Goal: Book appointment/travel/reservation

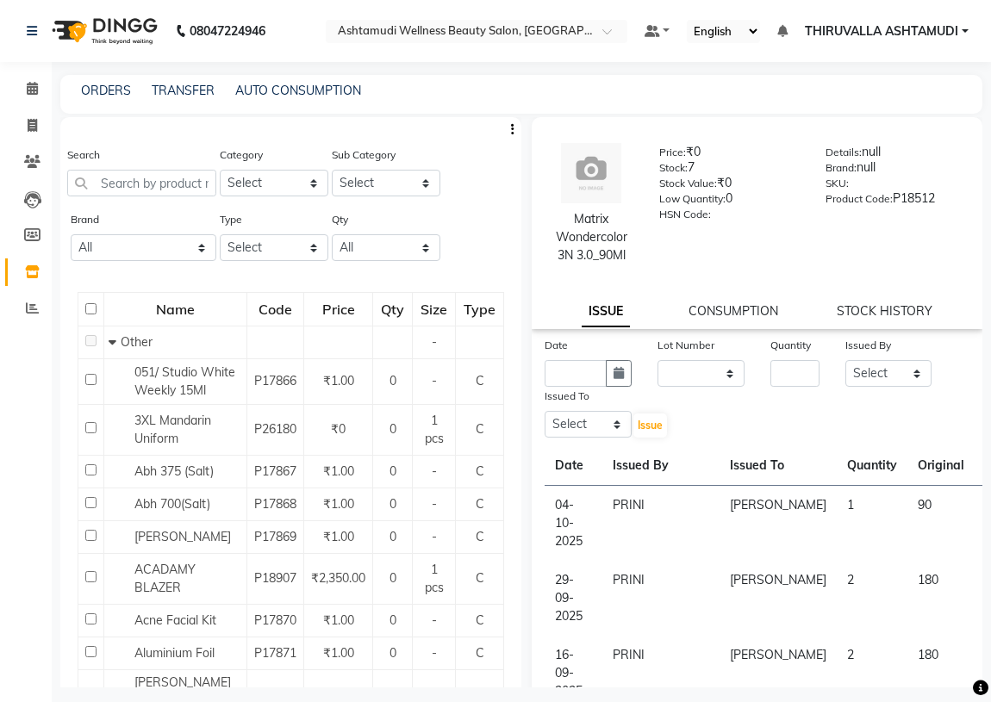
select select
click at [33, 123] on icon at bounding box center [32, 125] width 9 height 13
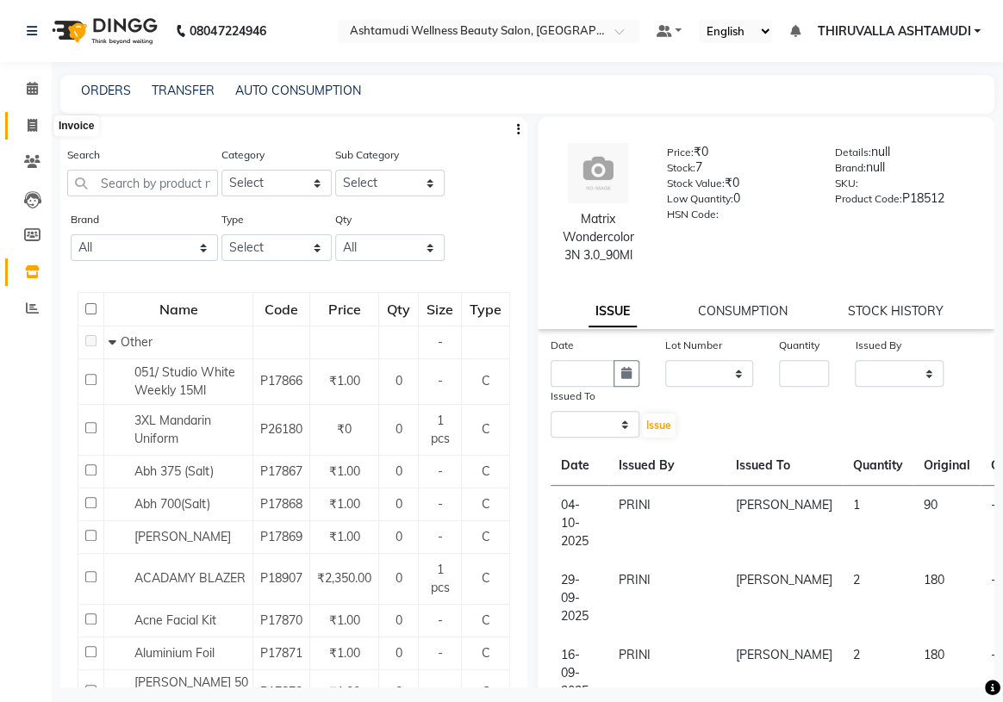
select select "4634"
select select "service"
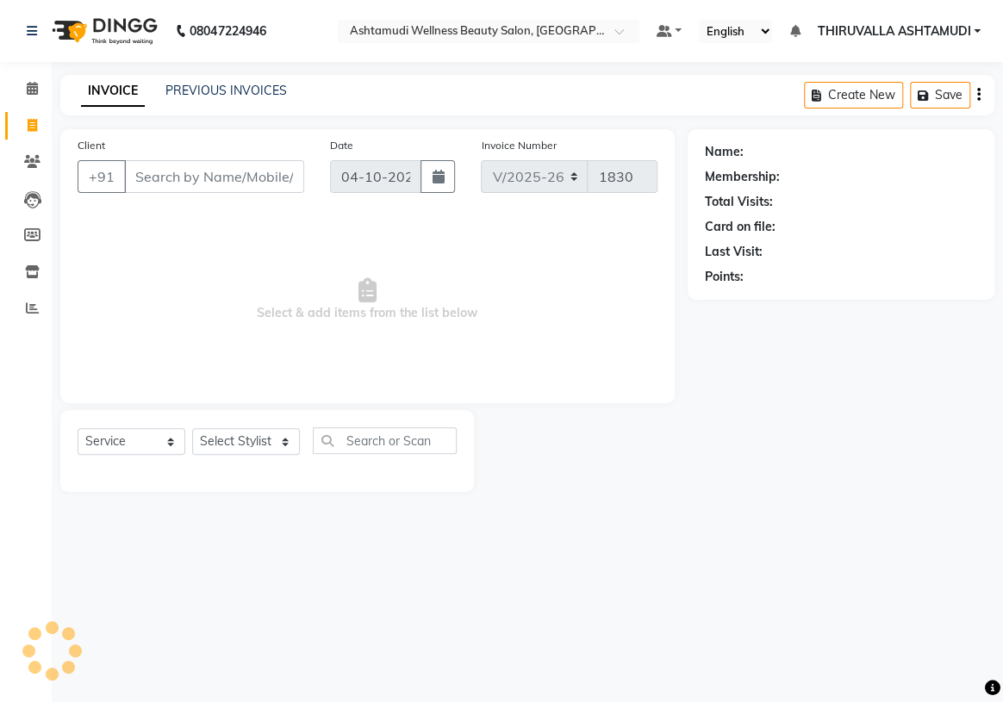
click at [145, 178] on input "Client" at bounding box center [214, 176] width 180 height 33
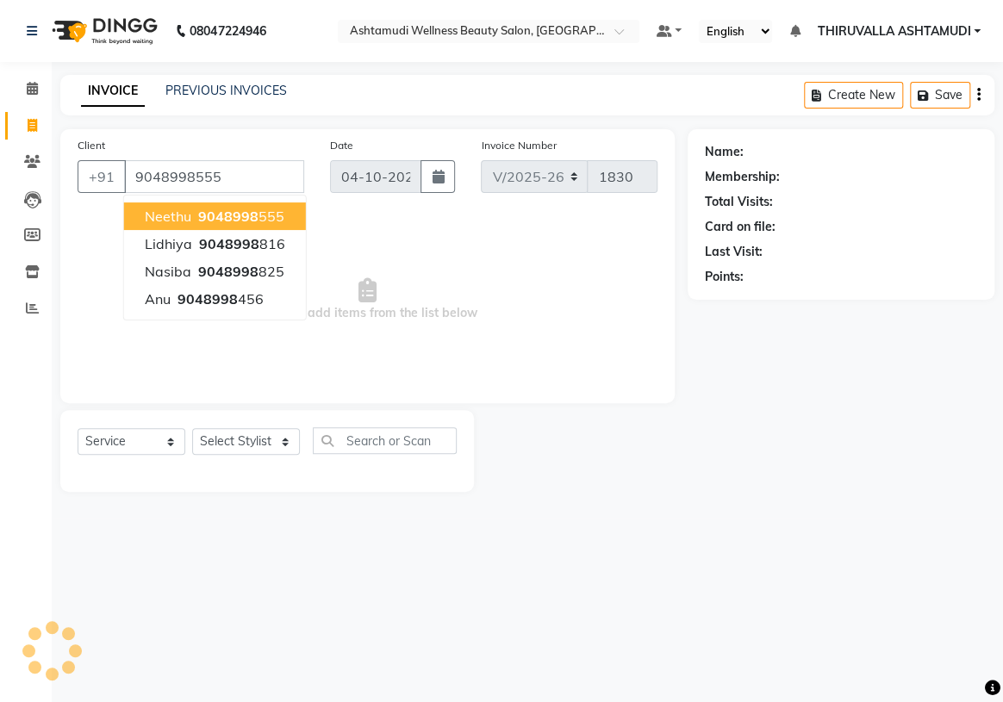
type input "9048998555"
select select "1: Object"
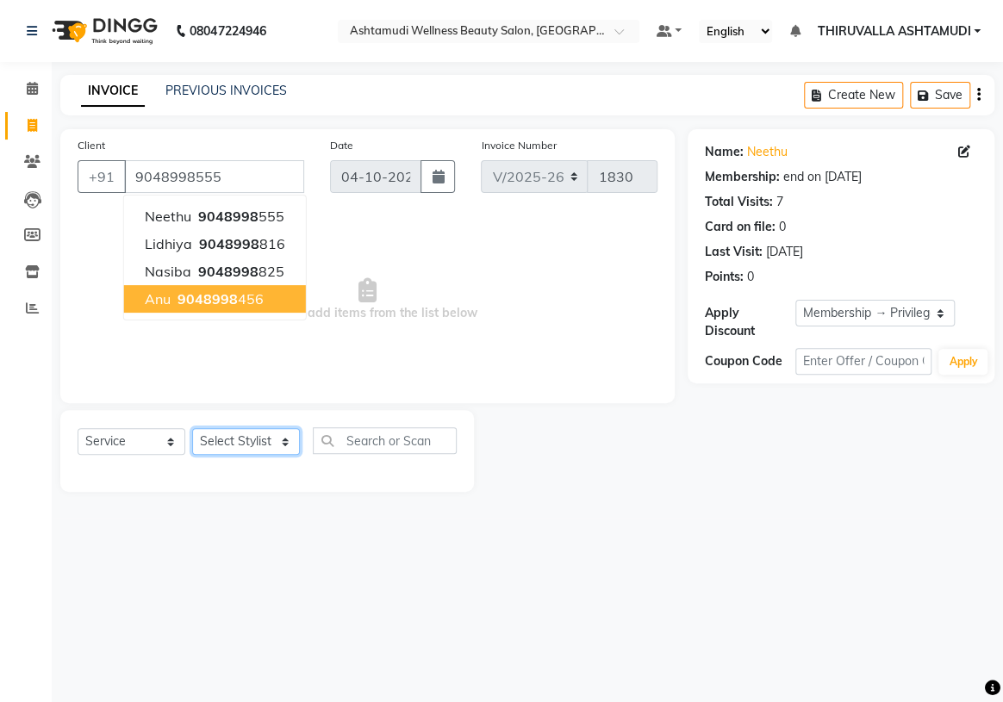
click at [278, 441] on select "Select Stylist ABHIRAMI [PERSON_NAME] [PERSON_NAME] [PERSON_NAME] [PERSON_NAME]…" at bounding box center [246, 441] width 108 height 27
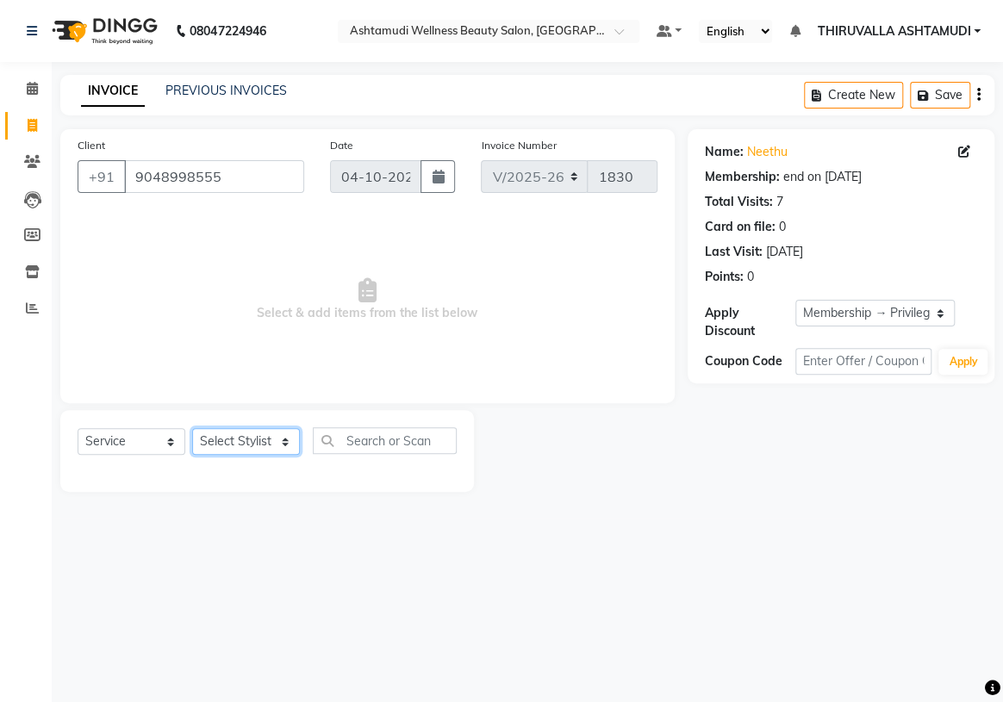
select select "26992"
click at [192, 428] on select "Select Stylist ABHIRAMI [PERSON_NAME] [PERSON_NAME] [PERSON_NAME] [PERSON_NAME]…" at bounding box center [246, 441] width 108 height 27
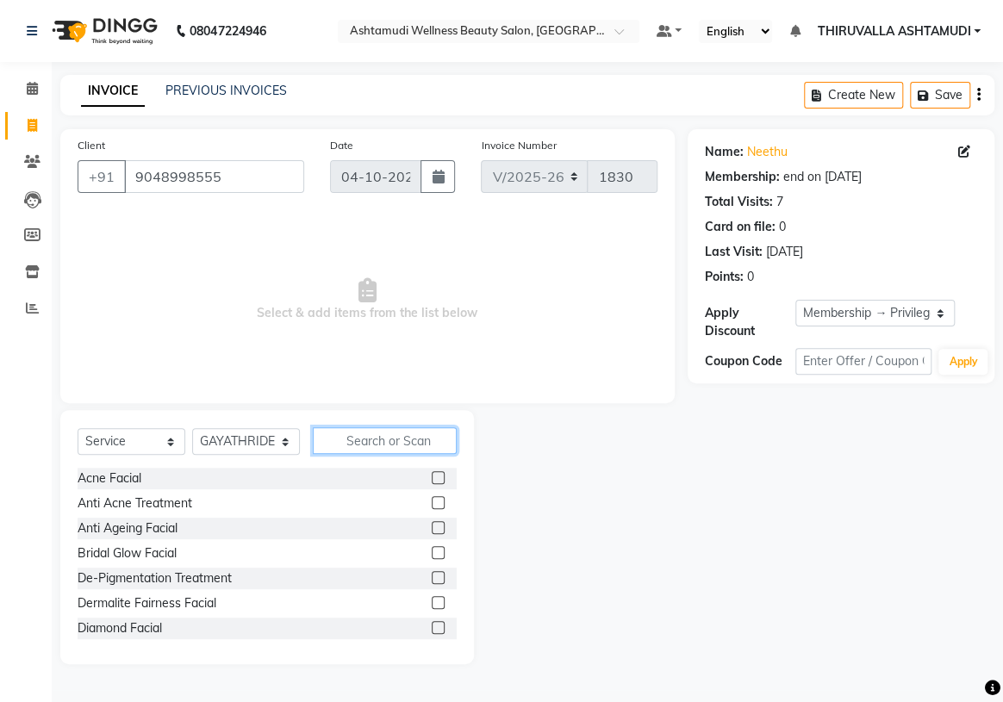
click at [357, 431] on input "text" at bounding box center [385, 441] width 144 height 27
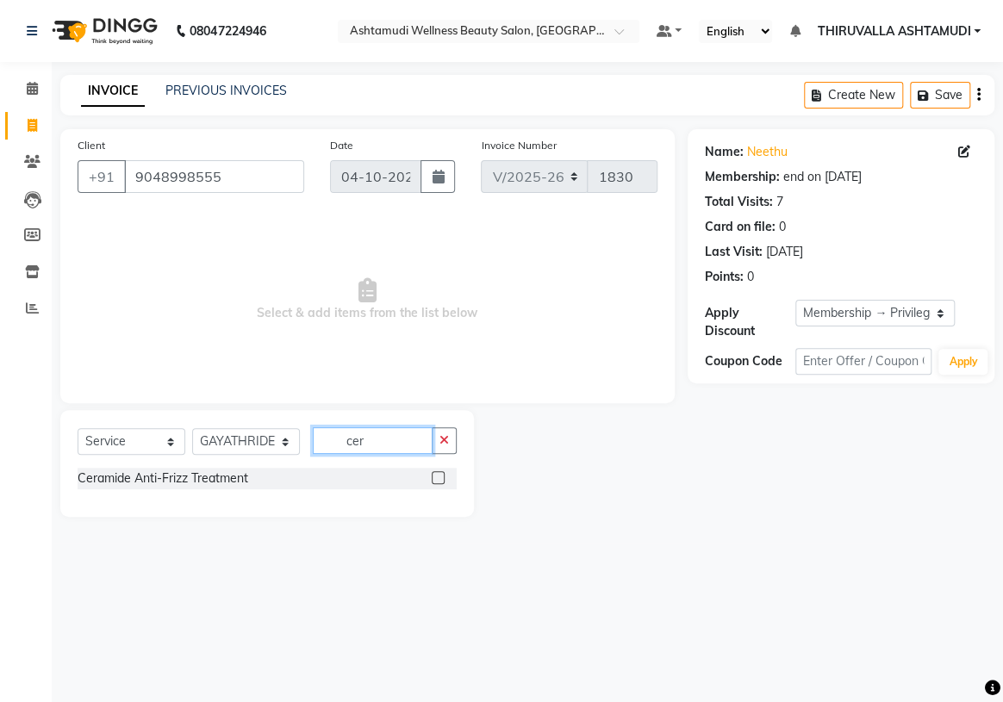
type input "cer"
click at [433, 481] on label at bounding box center [438, 477] width 13 height 13
click at [433, 481] on input "checkbox" at bounding box center [437, 478] width 11 height 11
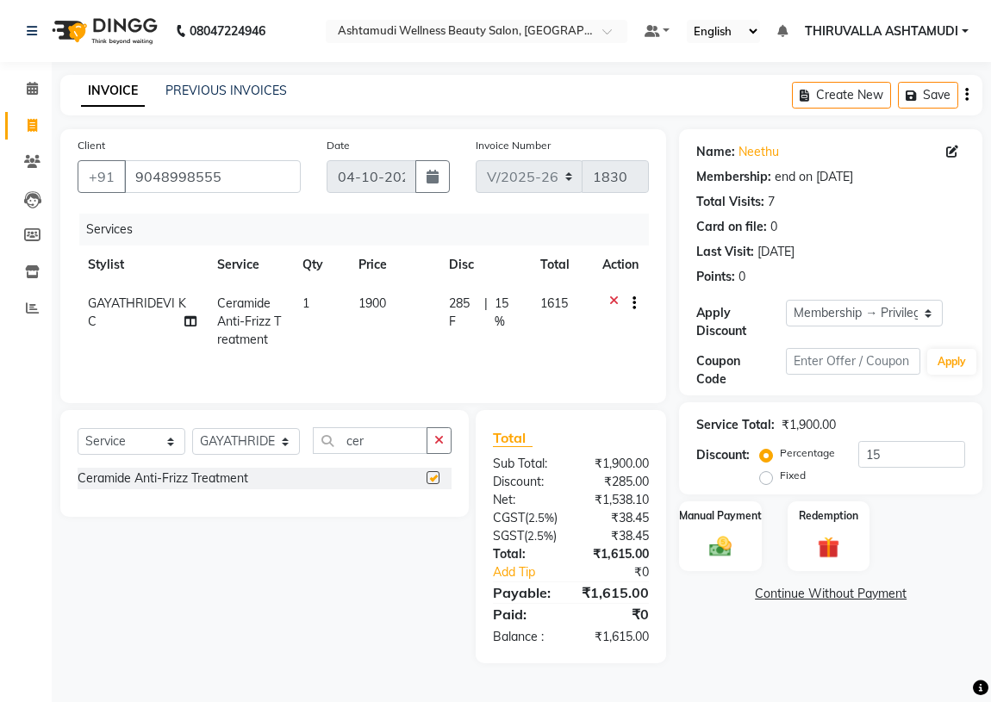
checkbox input "false"
click at [284, 444] on select "Select Stylist ABHIRAMI [PERSON_NAME] [PERSON_NAME] [PERSON_NAME] [PERSON_NAME]…" at bounding box center [246, 441] width 108 height 27
select select "42901"
click at [192, 428] on select "Select Stylist ABHIRAMI [PERSON_NAME] [PERSON_NAME] [PERSON_NAME] [PERSON_NAME]…" at bounding box center [246, 441] width 108 height 27
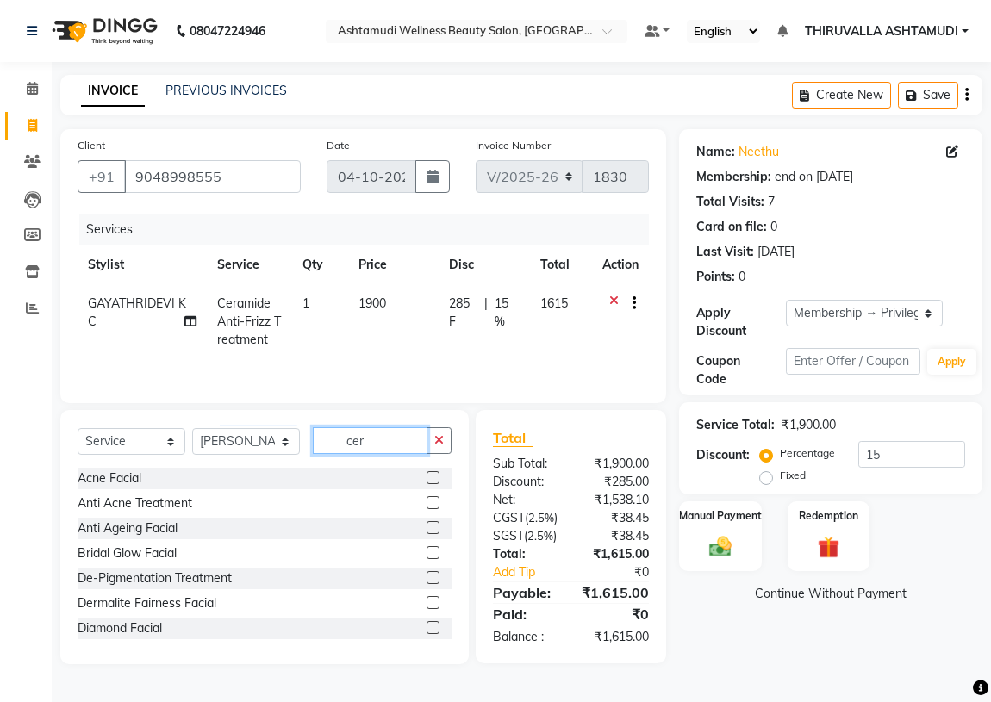
drag, startPoint x: 373, startPoint y: 436, endPoint x: 328, endPoint y: 446, distance: 46.7
click at [328, 446] on input "cer" at bounding box center [370, 441] width 115 height 27
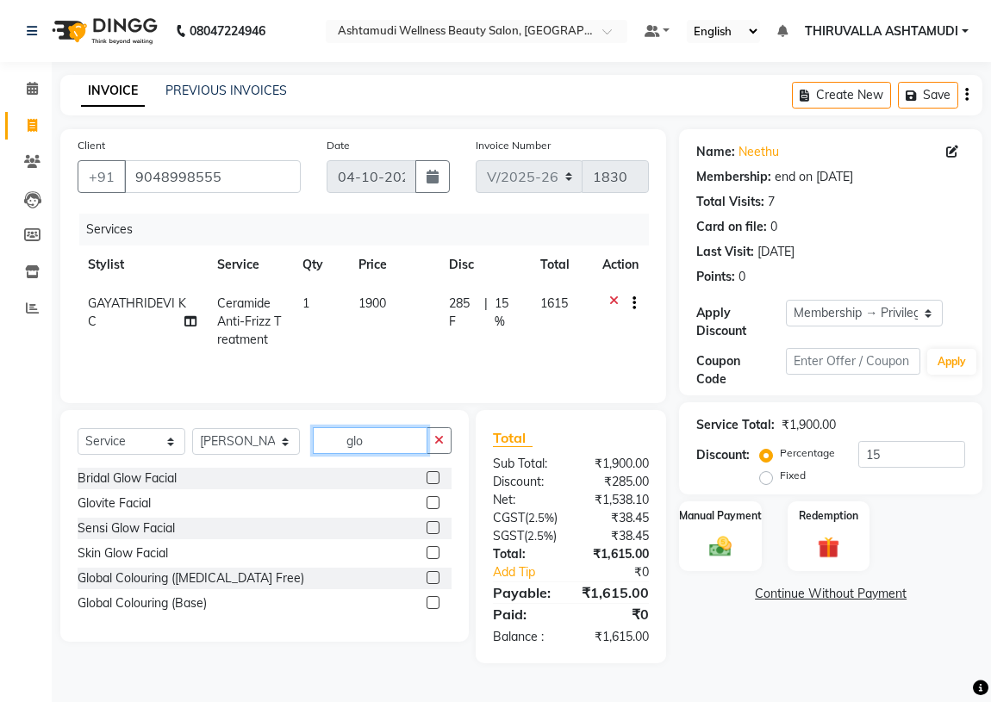
type input "glo"
click at [434, 579] on label at bounding box center [433, 577] width 13 height 13
click at [434, 579] on input "checkbox" at bounding box center [432, 578] width 11 height 11
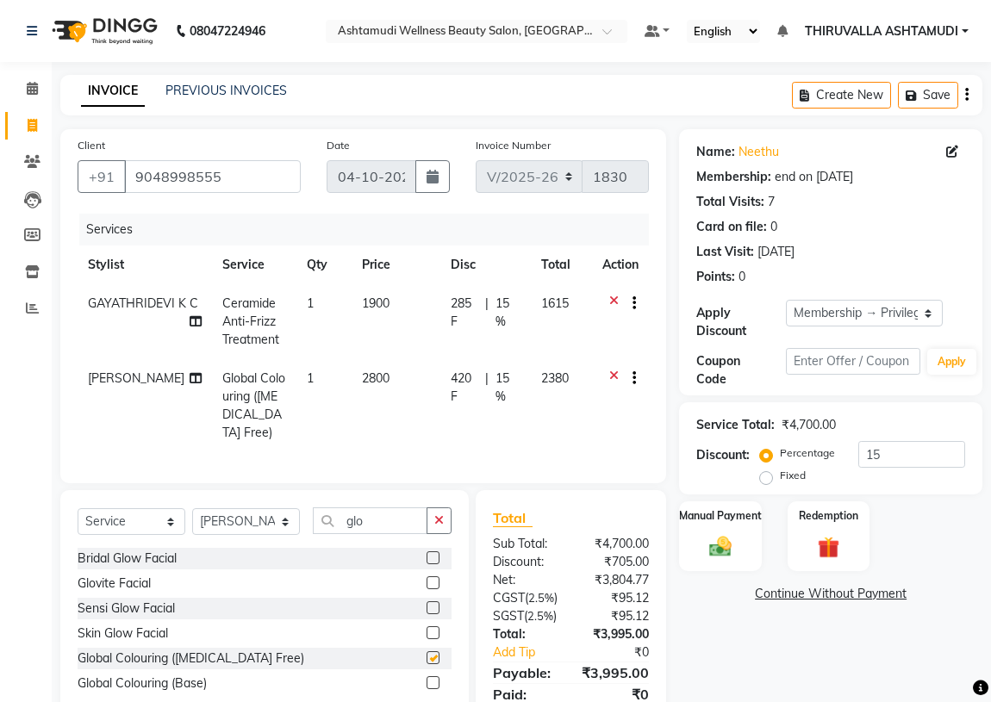
checkbox input "false"
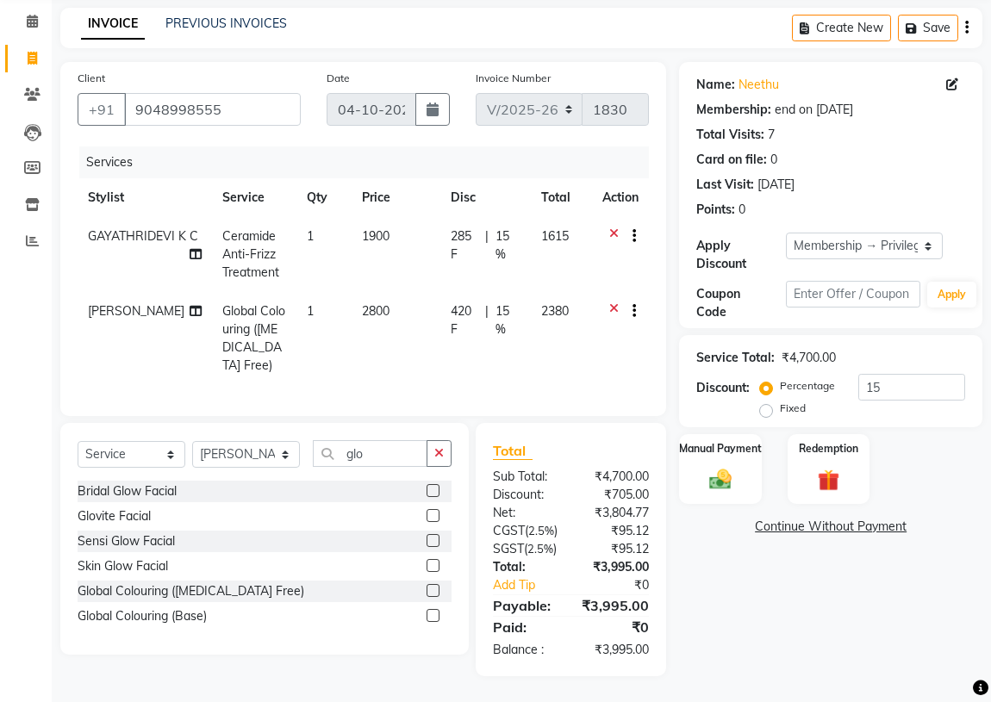
scroll to position [115, 0]
click at [157, 441] on select "Select Service Product Membership Package Voucher Prepaid Gift Card" at bounding box center [132, 454] width 108 height 27
select select "product"
click at [78, 441] on select "Select Service Product Membership Package Voucher Prepaid Gift Card" at bounding box center [132, 454] width 108 height 27
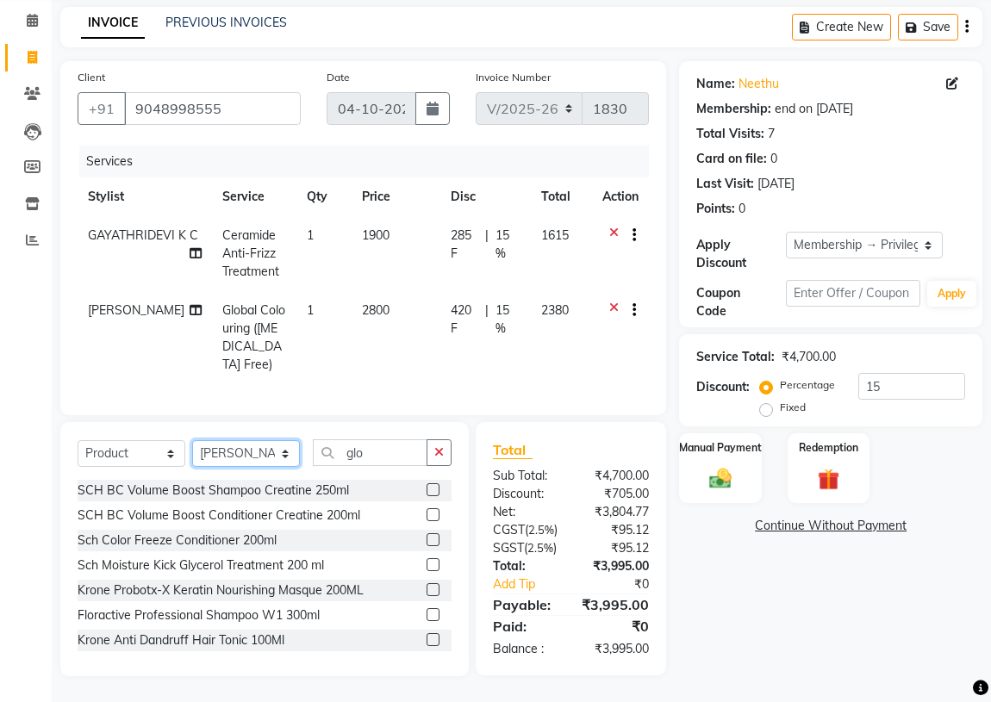
click at [284, 440] on select "Select Stylist ABHIRAMI [PERSON_NAME] [PERSON_NAME] [PERSON_NAME] [PERSON_NAME]…" at bounding box center [246, 453] width 108 height 27
select select "26995"
click at [192, 440] on select "Select Stylist ABHIRAMI [PERSON_NAME] [PERSON_NAME] [PERSON_NAME] [PERSON_NAME]…" at bounding box center [246, 453] width 108 height 27
drag, startPoint x: 369, startPoint y: 417, endPoint x: 328, endPoint y: 421, distance: 41.5
click at [328, 440] on input "glo" at bounding box center [370, 453] width 115 height 27
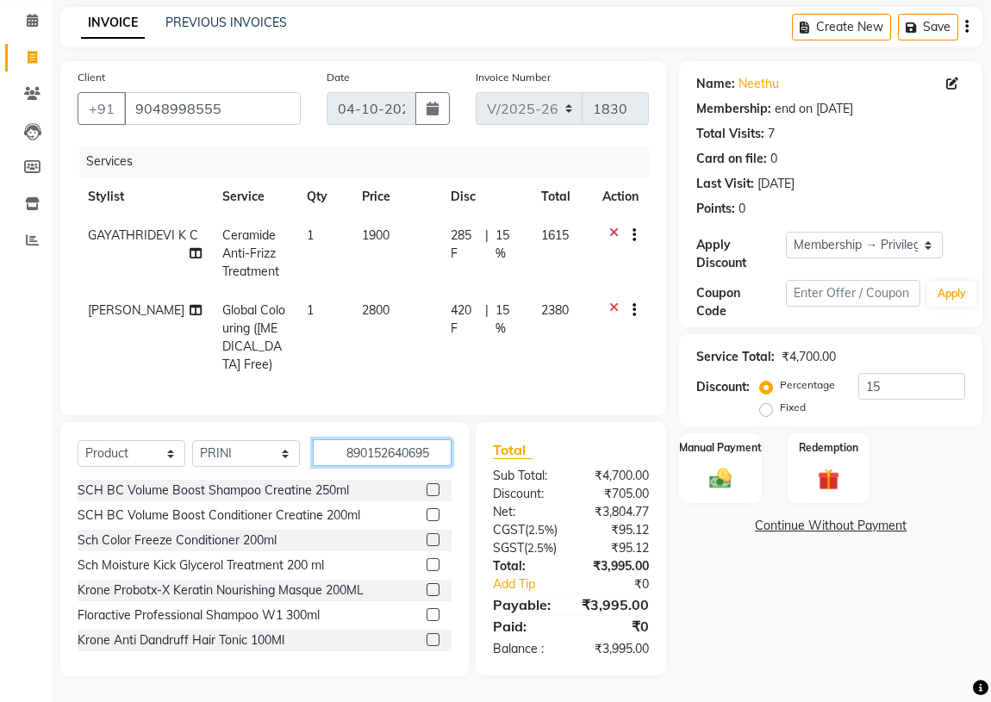
type input "8901526406951"
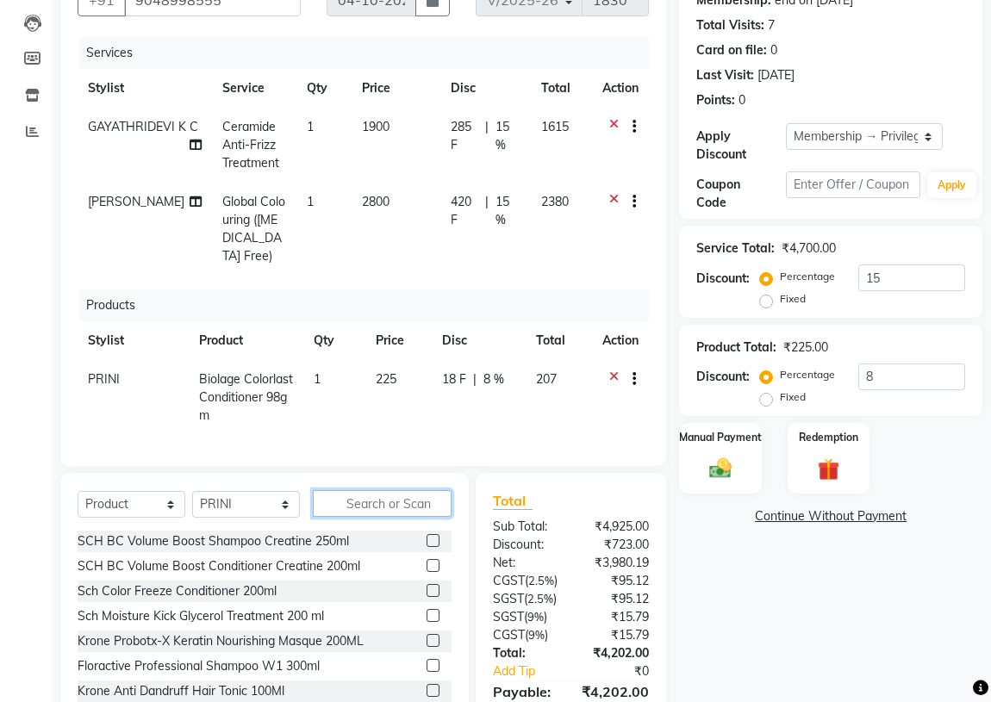
scroll to position [272, 0]
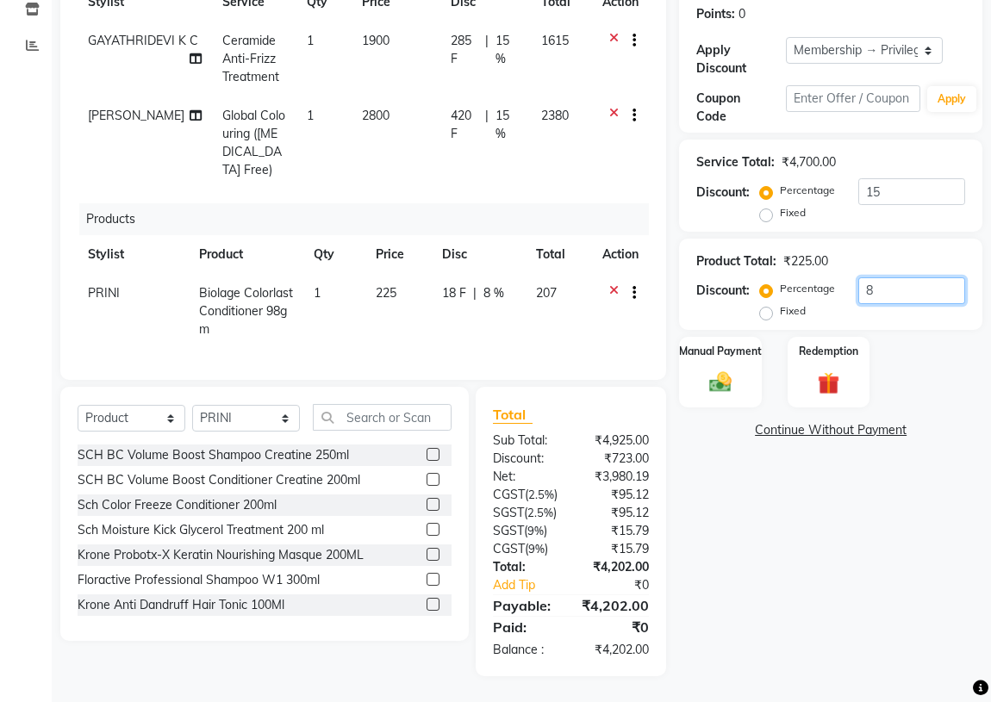
click at [896, 282] on input "8" at bounding box center [911, 291] width 107 height 27
click at [733, 384] on img at bounding box center [720, 383] width 37 height 27
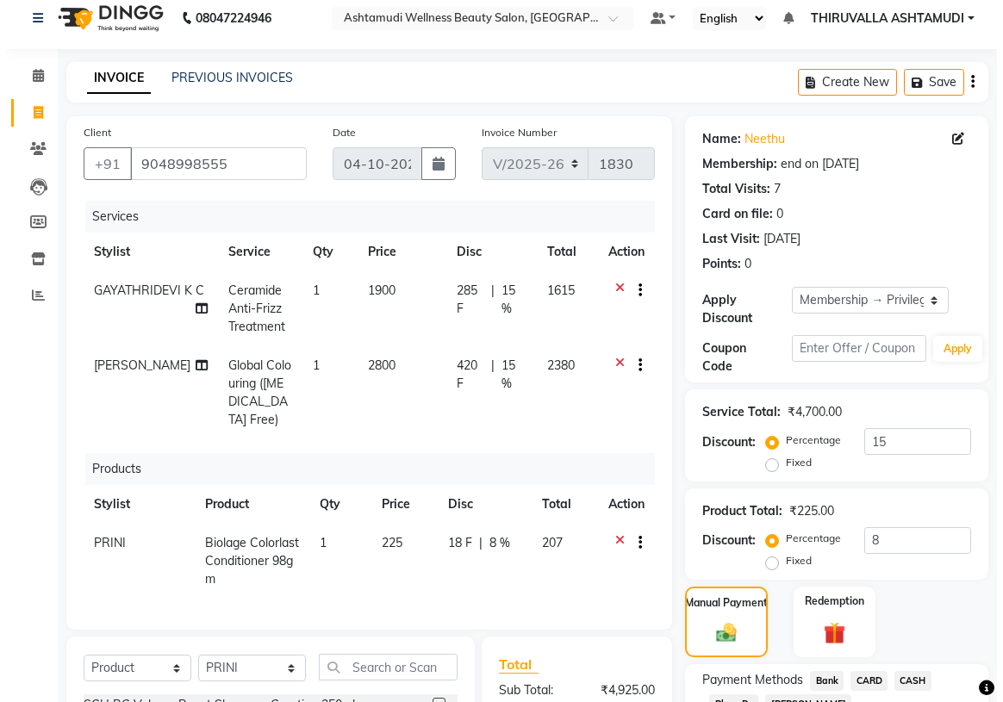
scroll to position [0, 0]
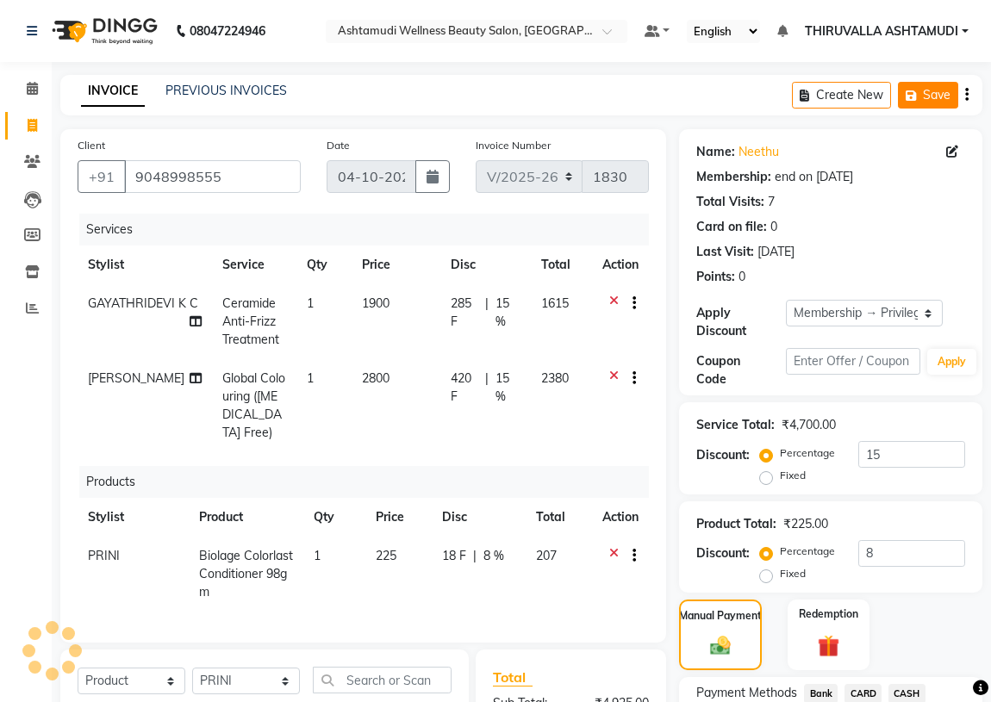
click at [921, 100] on icon "button" at bounding box center [914, 96] width 17 height 12
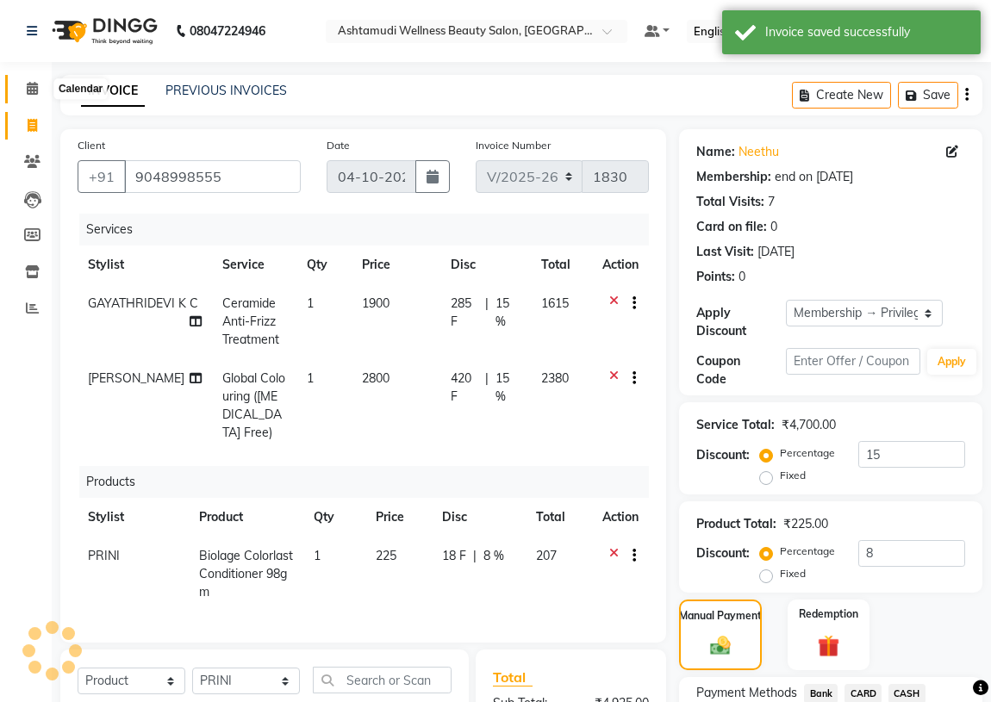
click at [33, 79] on span at bounding box center [32, 89] width 30 height 20
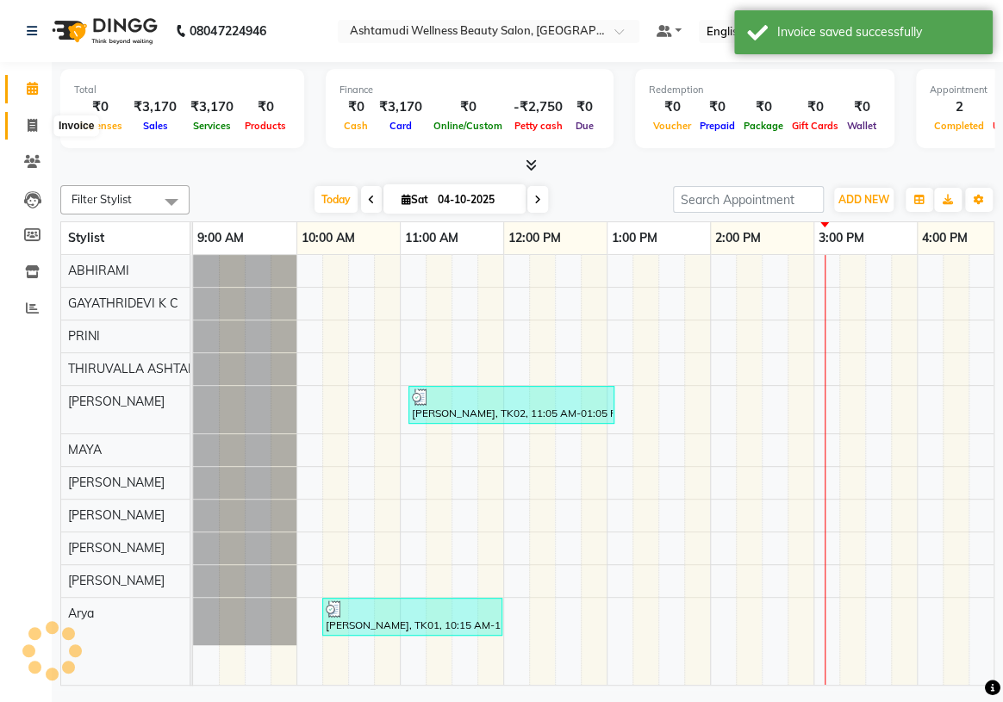
click at [27, 132] on span at bounding box center [32, 126] width 30 height 20
select select "service"
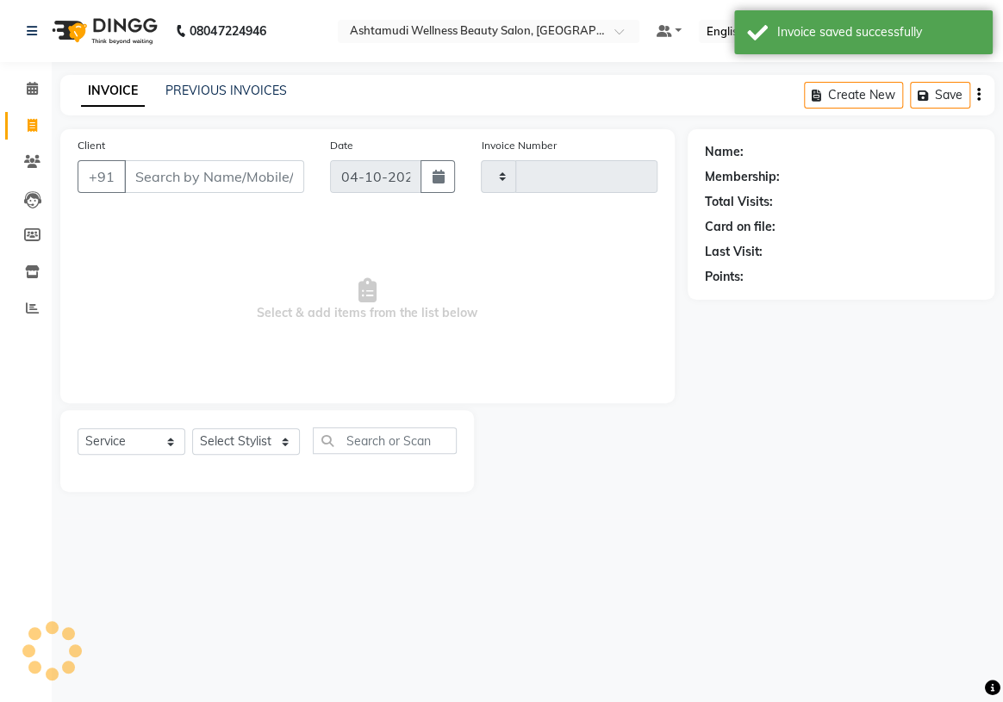
type input "1830"
select select "4634"
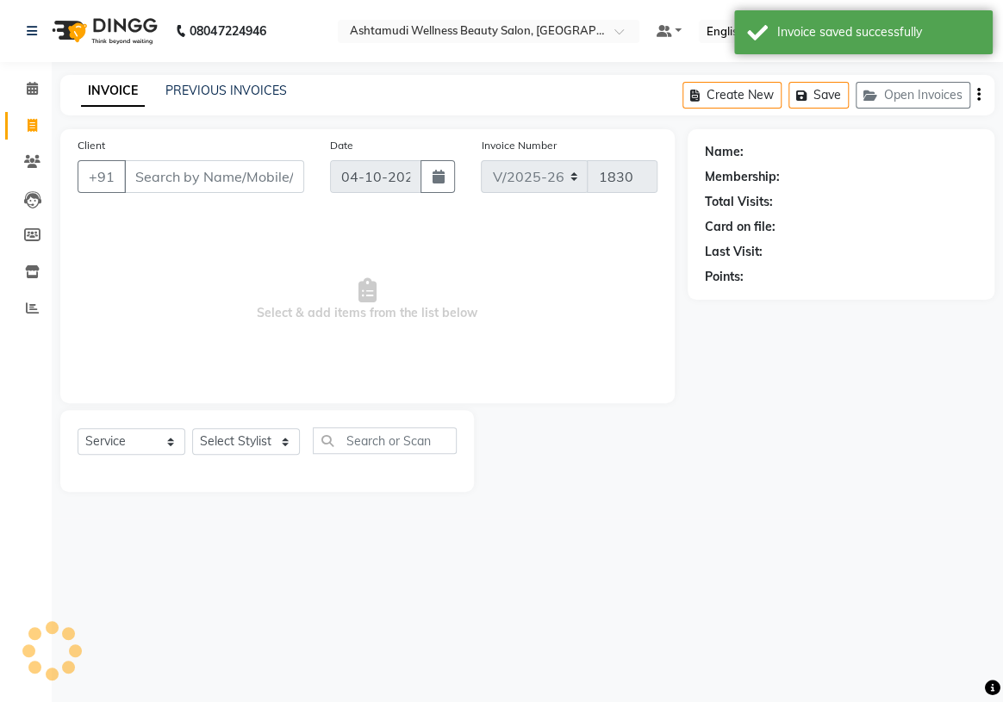
click at [254, 187] on input "Client" at bounding box center [214, 176] width 180 height 33
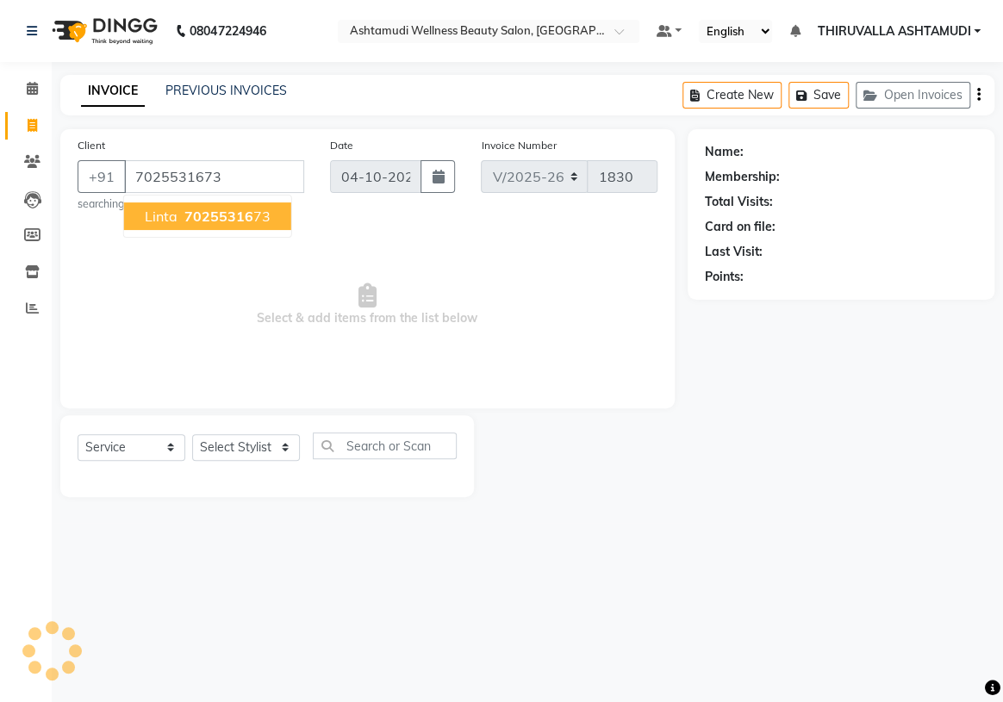
type input "7025531673"
click at [252, 217] on ngb-highlight "70255316 73" at bounding box center [226, 216] width 90 height 17
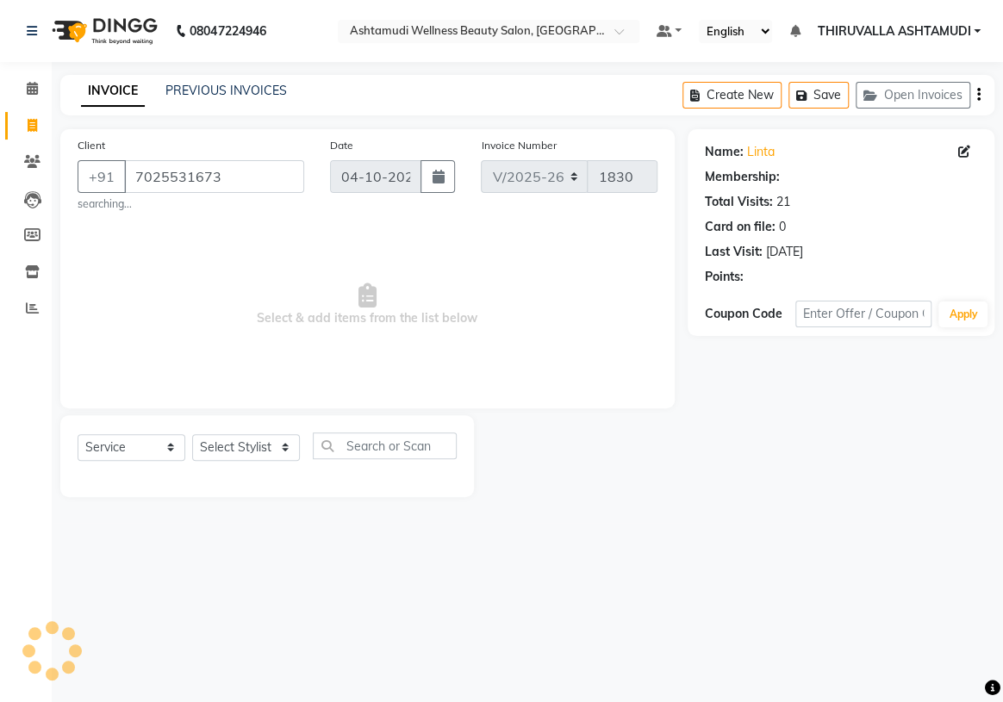
select select "2: Object"
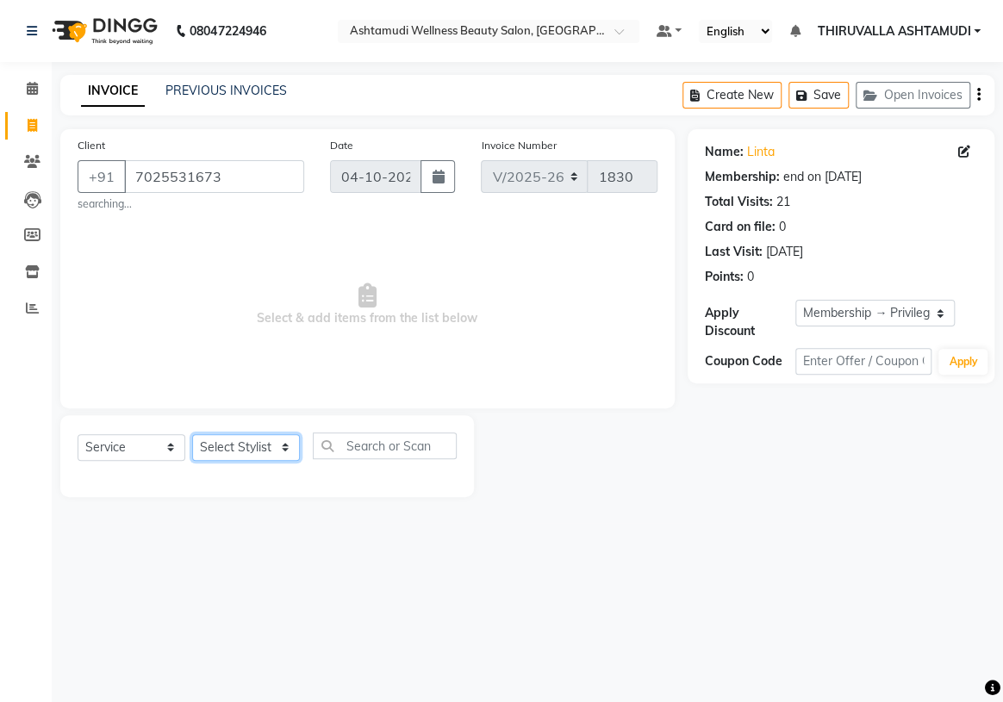
click at [296, 442] on select "Select Stylist ABHIRAMI [PERSON_NAME] [PERSON_NAME] [PERSON_NAME] [PERSON_NAME]…" at bounding box center [246, 447] width 108 height 27
select select "42901"
click at [192, 434] on select "Select Stylist ABHIRAMI [PERSON_NAME] [PERSON_NAME] [PERSON_NAME] [PERSON_NAME]…" at bounding box center [246, 447] width 108 height 27
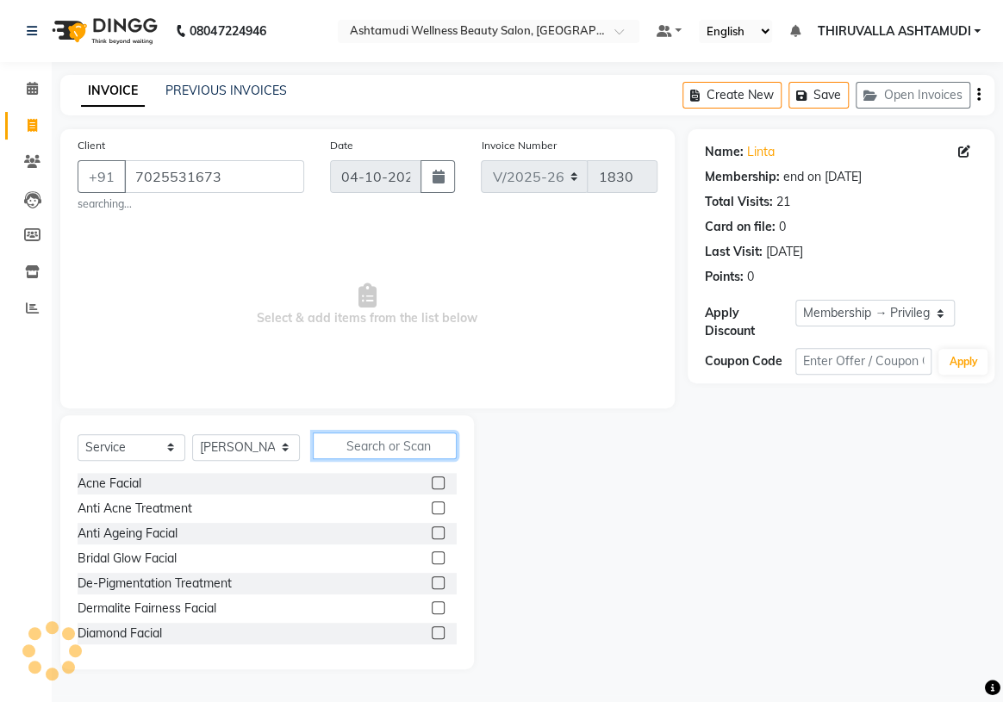
click at [343, 442] on input "text" at bounding box center [385, 446] width 144 height 27
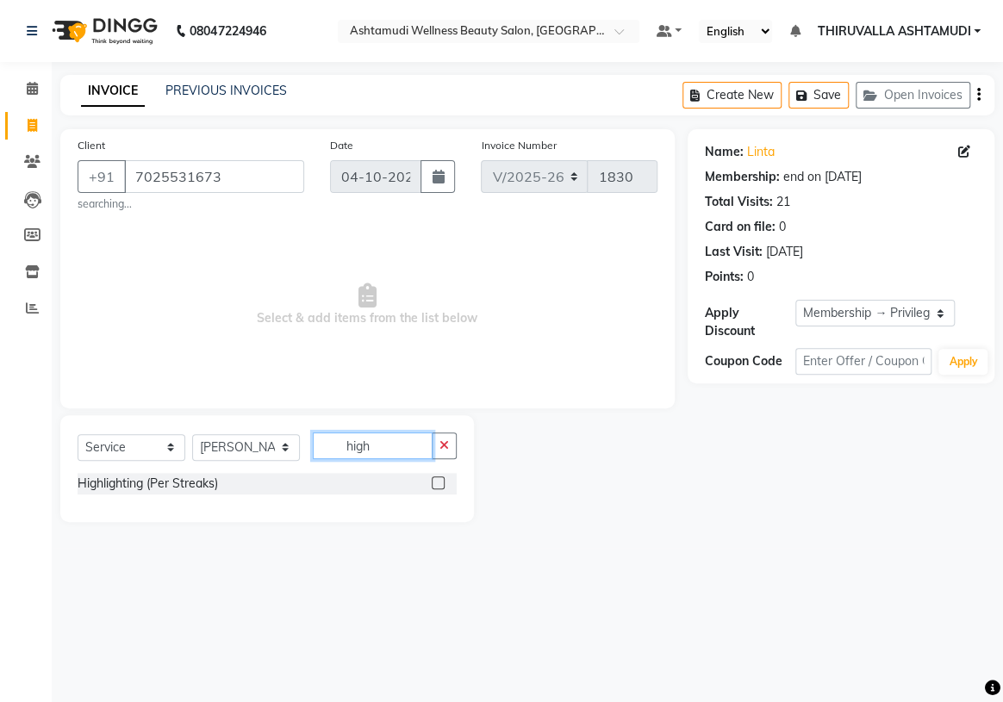
type input "high"
click at [438, 483] on label at bounding box center [438, 483] width 13 height 13
click at [438, 483] on input "checkbox" at bounding box center [437, 483] width 11 height 11
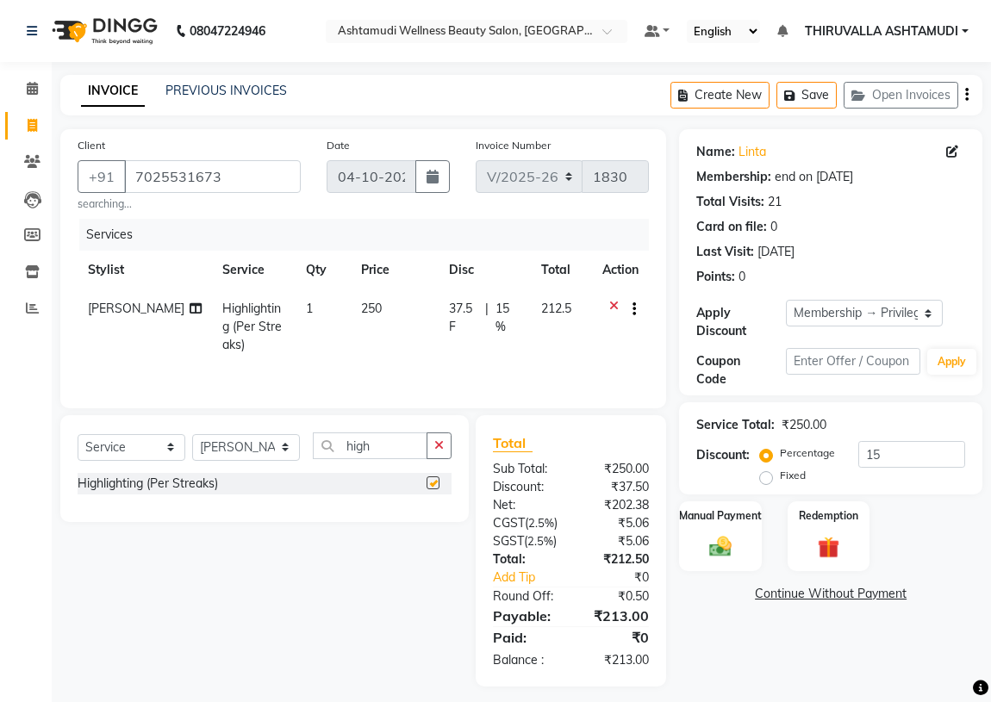
checkbox input "false"
click at [306, 310] on span "1" at bounding box center [309, 309] width 7 height 16
select select "42901"
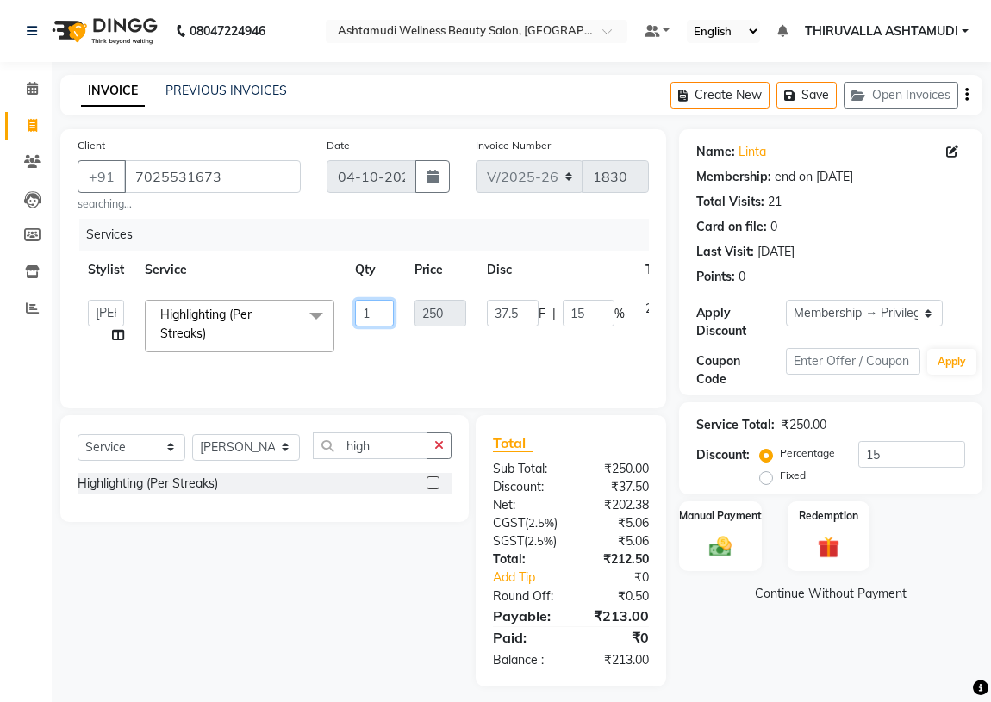
click at [387, 316] on input "1" at bounding box center [374, 313] width 39 height 27
type input "12"
click at [415, 367] on div "Services Stylist Service Qty Price Disc Total Action ABHIRAMI [PERSON_NAME] [PE…" at bounding box center [363, 305] width 571 height 172
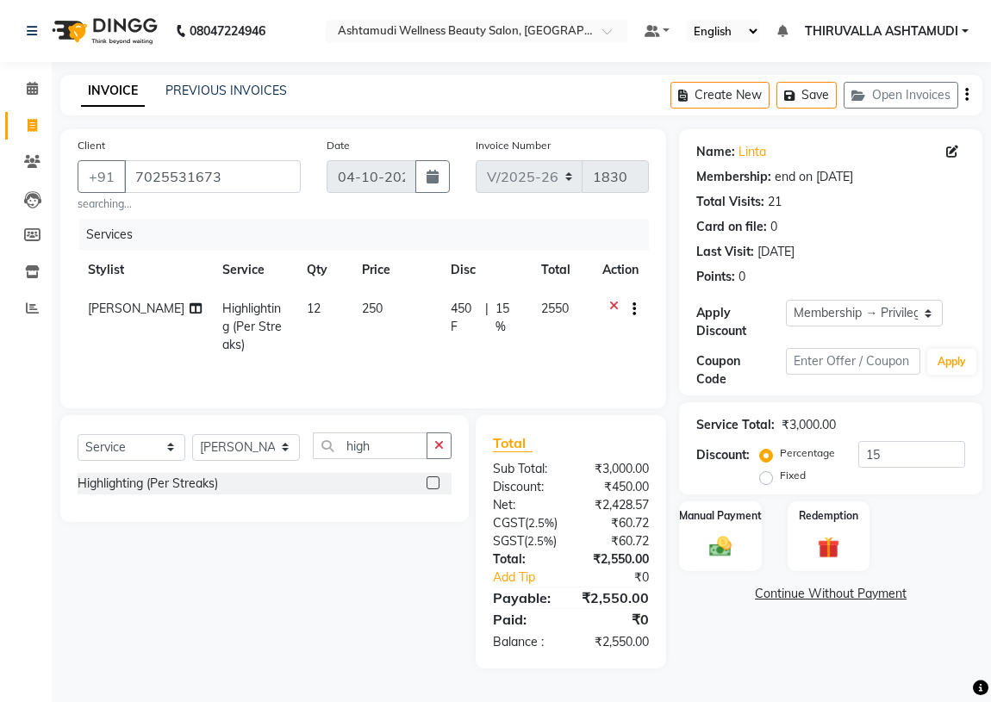
scroll to position [28, 0]
click at [725, 534] on img at bounding box center [720, 547] width 37 height 27
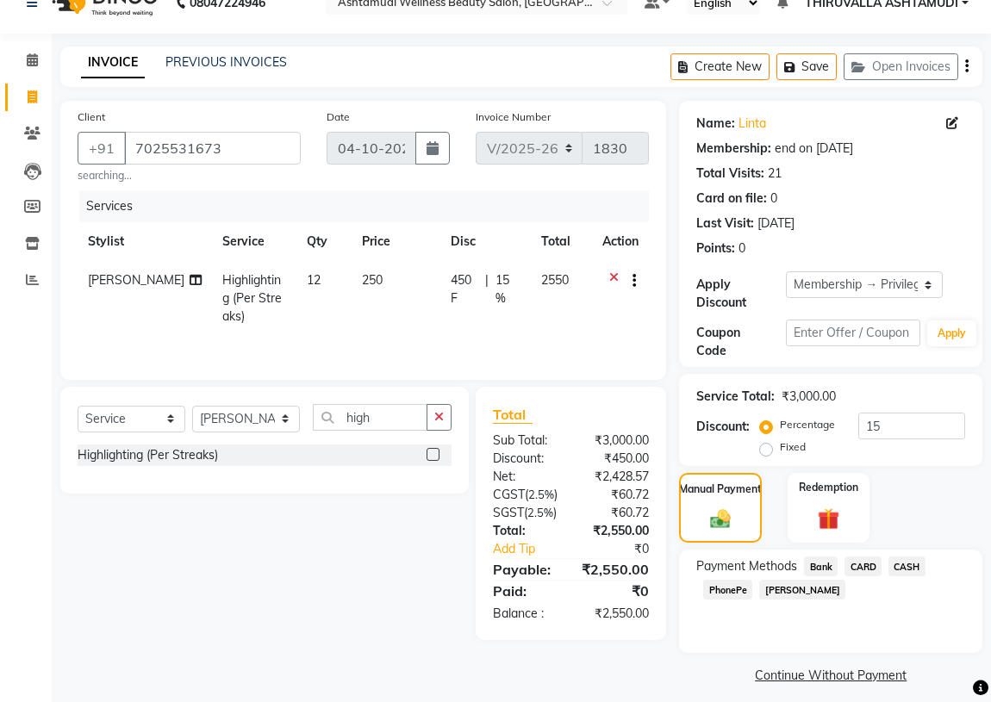
click at [911, 560] on span "CASH" at bounding box center [907, 567] width 37 height 20
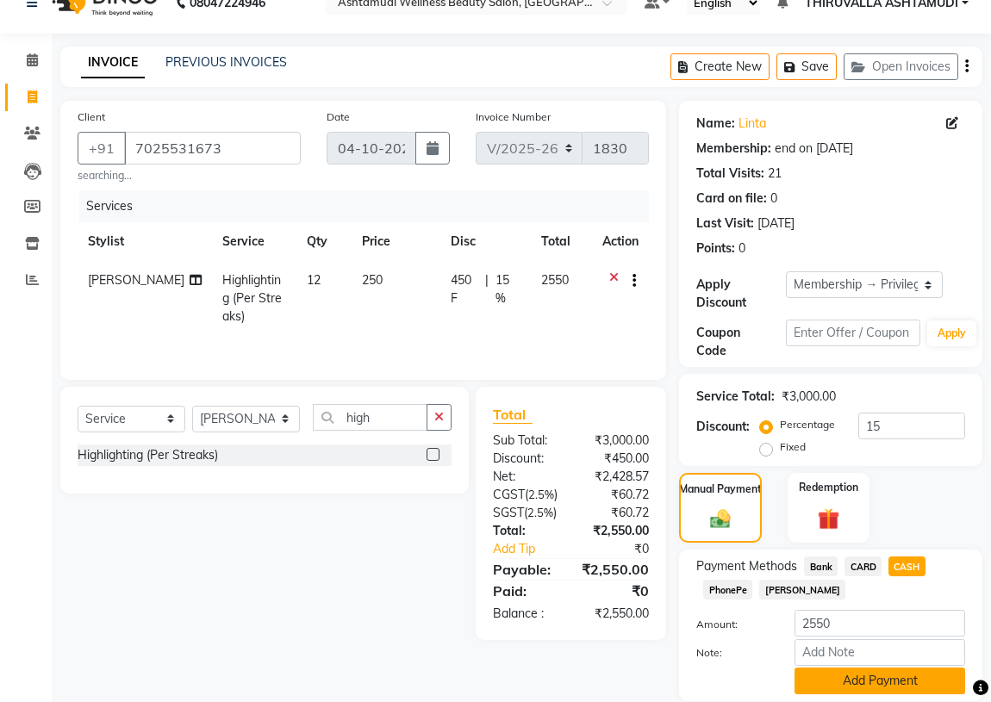
click at [865, 681] on button "Add Payment" at bounding box center [880, 681] width 171 height 27
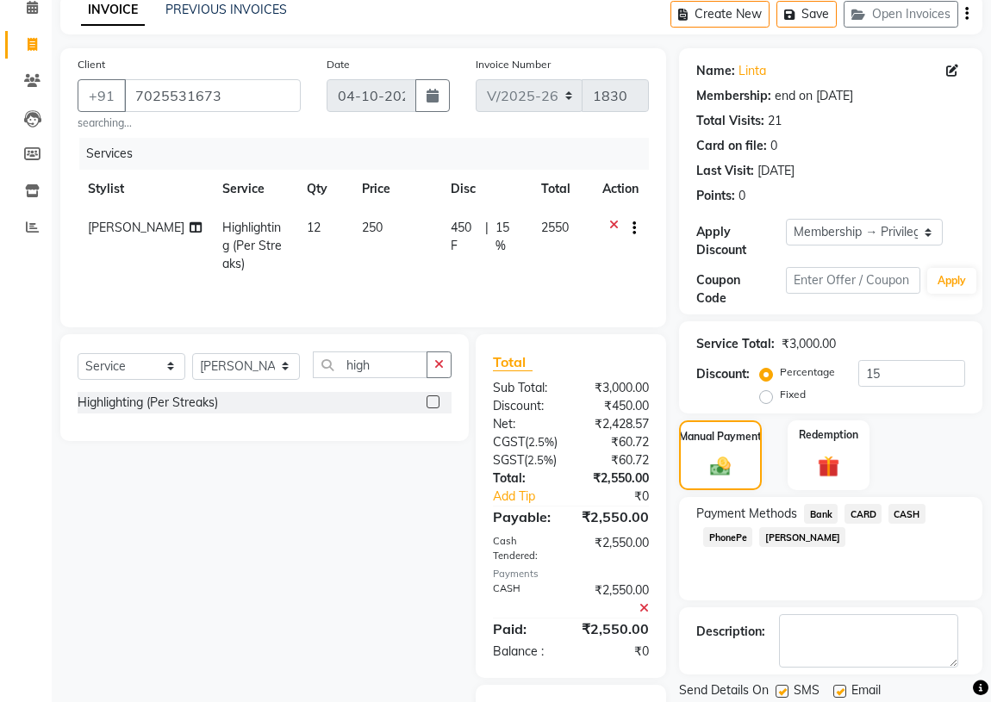
scroll to position [197, 0]
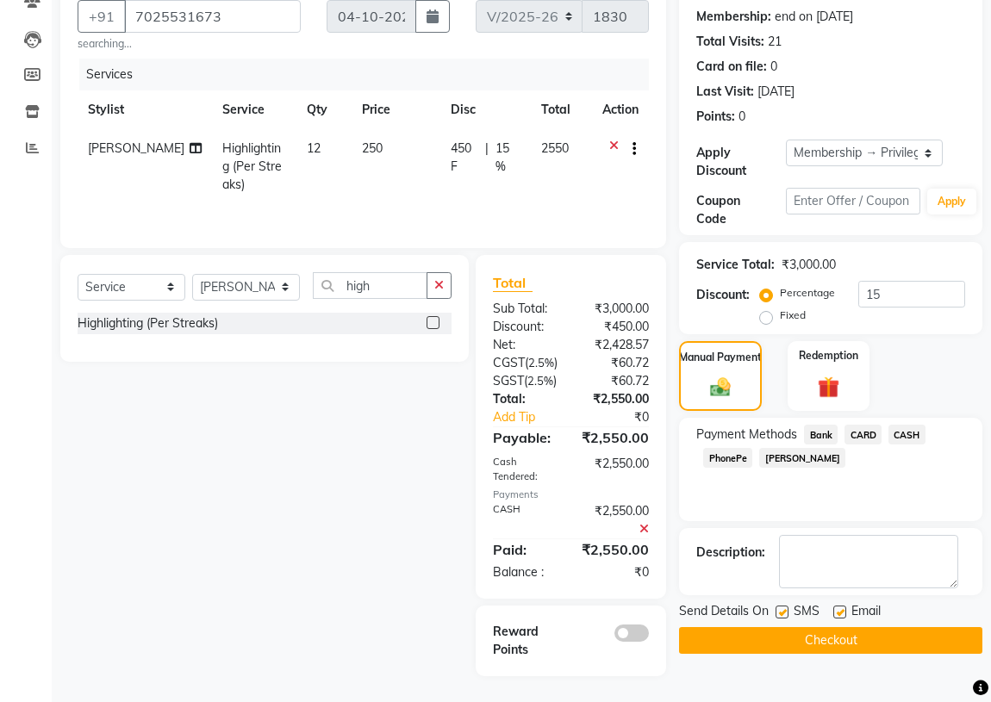
click at [834, 627] on button "Checkout" at bounding box center [830, 640] width 303 height 27
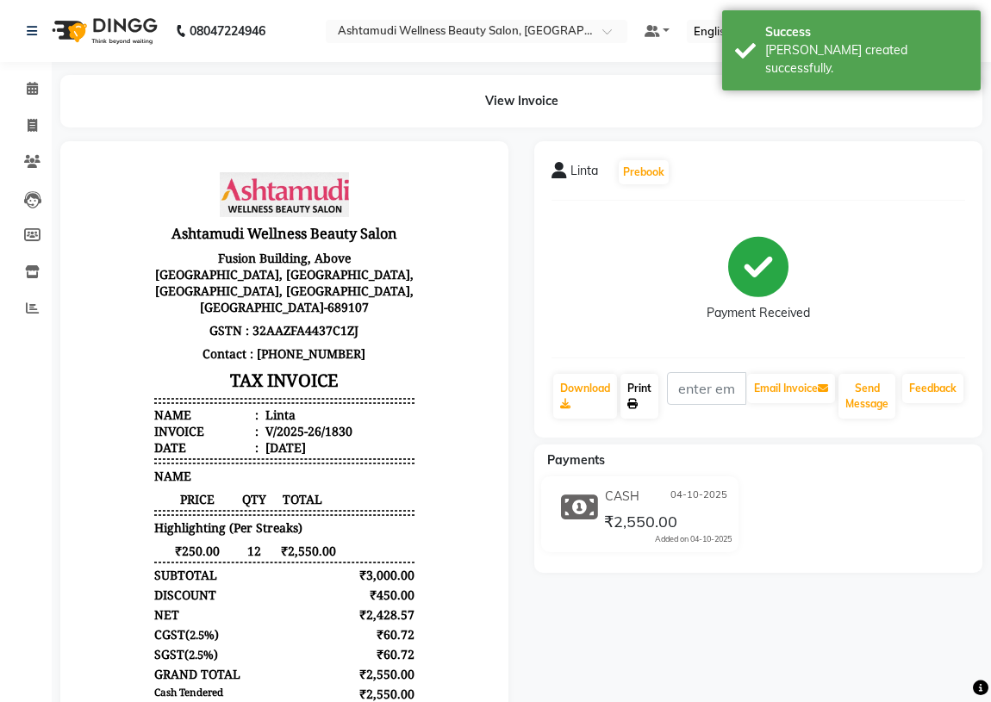
click at [639, 403] on link "Print" at bounding box center [640, 396] width 38 height 45
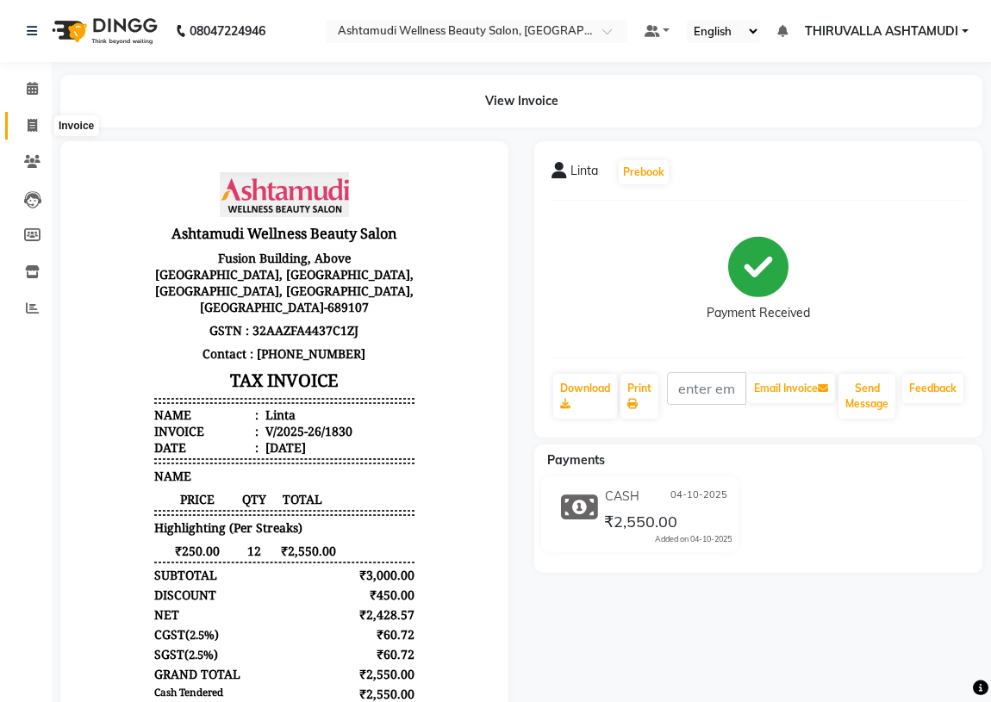
click at [30, 128] on icon at bounding box center [32, 125] width 9 height 13
select select "service"
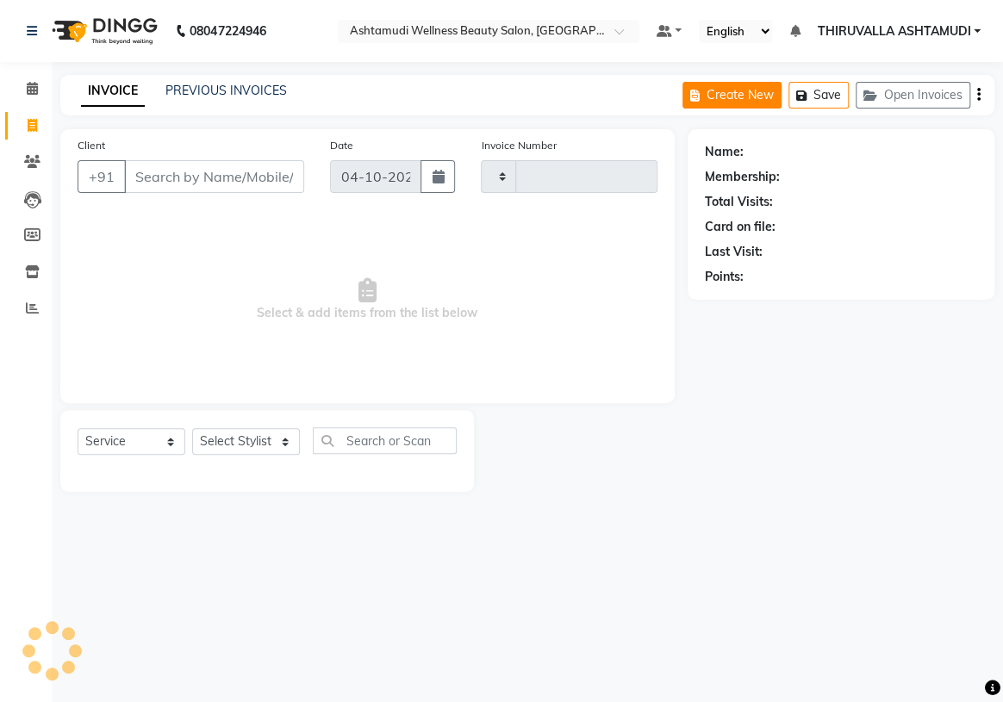
type input "1831"
select select "4634"
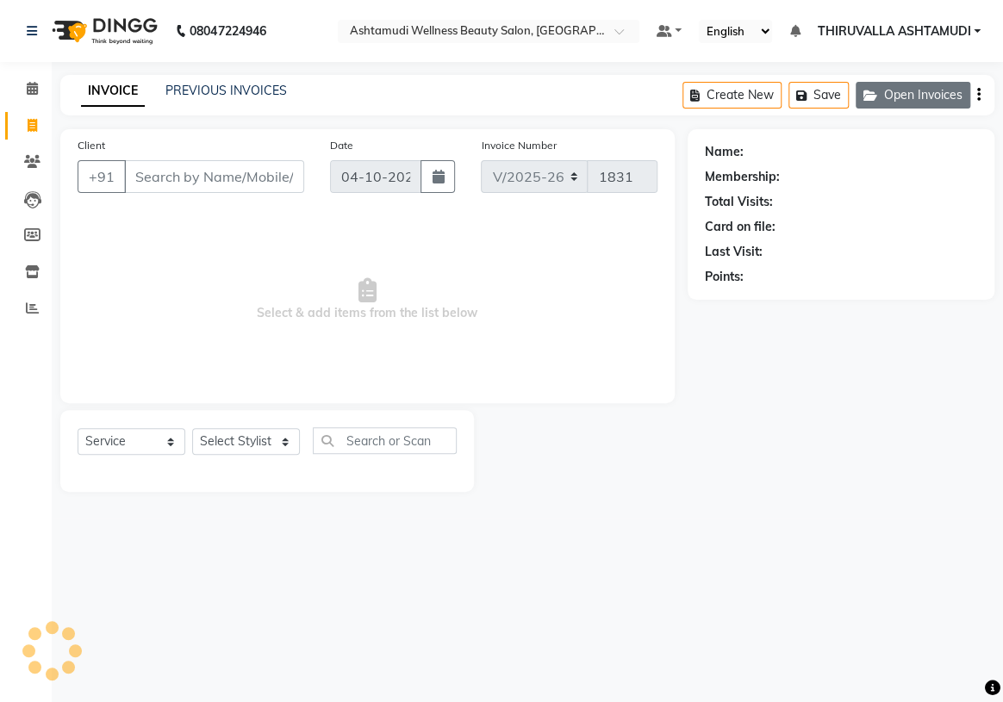
click at [948, 97] on button "Open Invoices" at bounding box center [913, 95] width 115 height 27
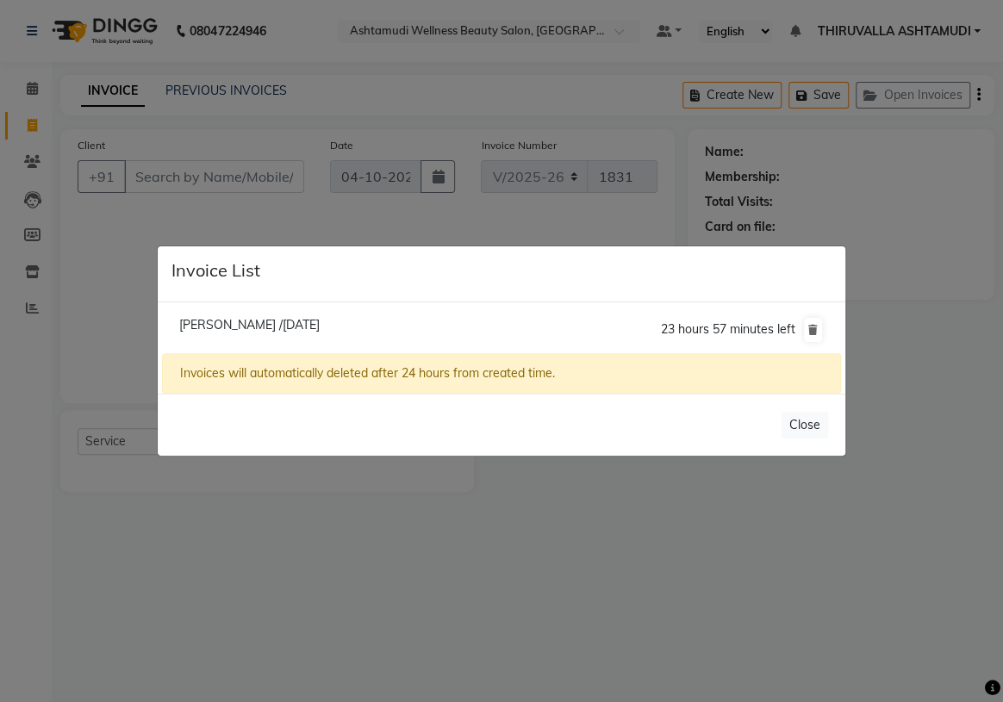
click at [275, 328] on span "[PERSON_NAME] /[DATE]" at bounding box center [249, 325] width 140 height 16
type input "9048998555"
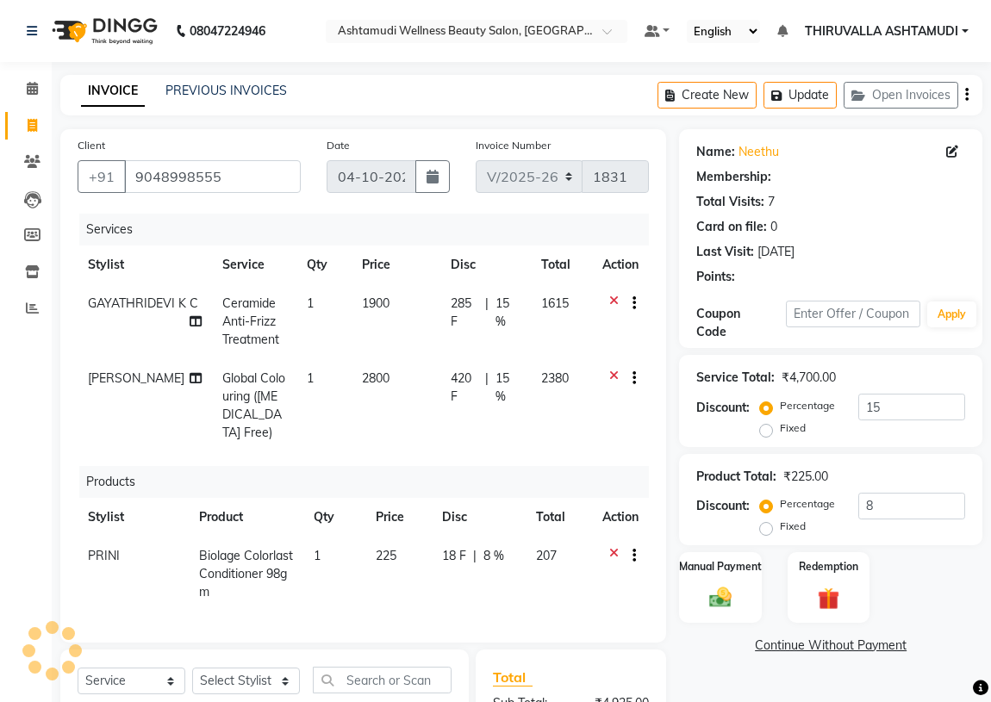
type input "0"
select select "1: Object"
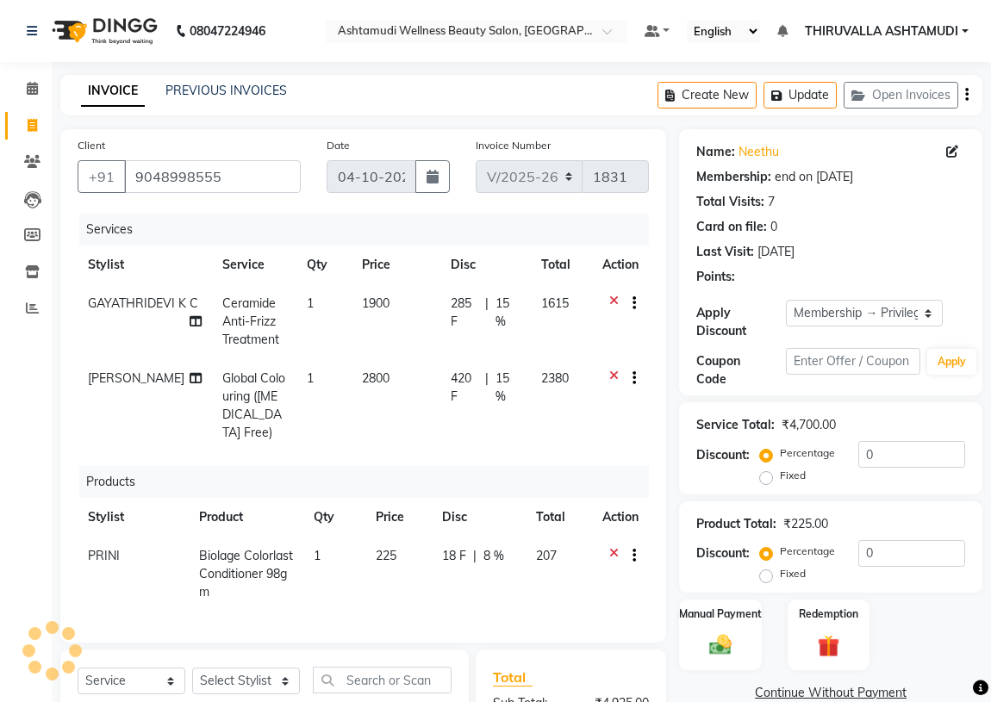
type input "15"
type input "8"
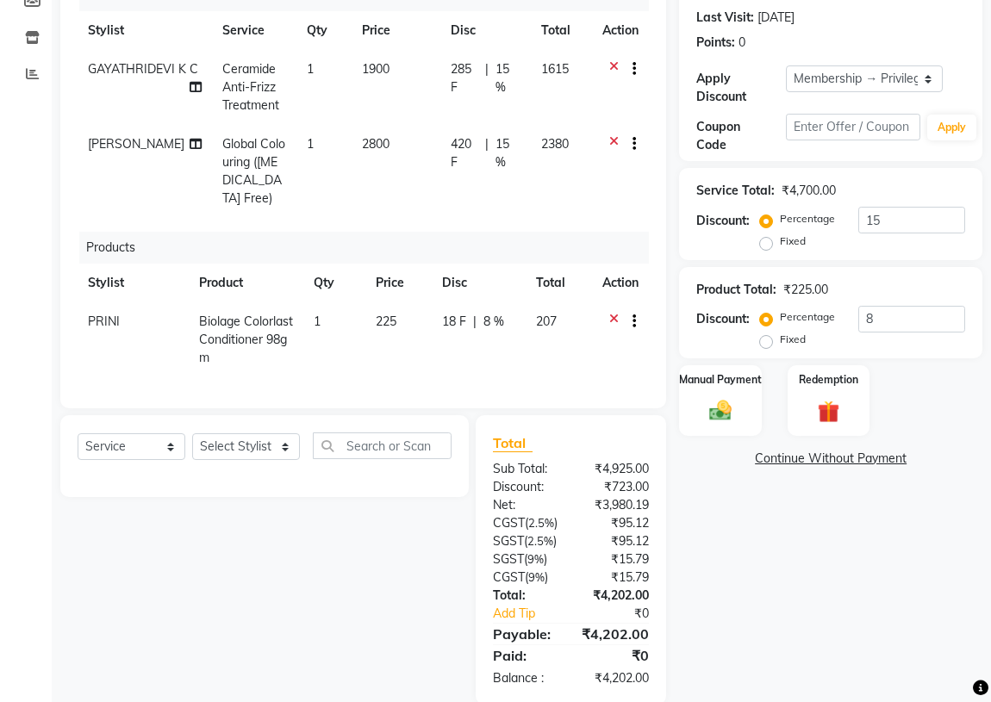
scroll to position [311, 0]
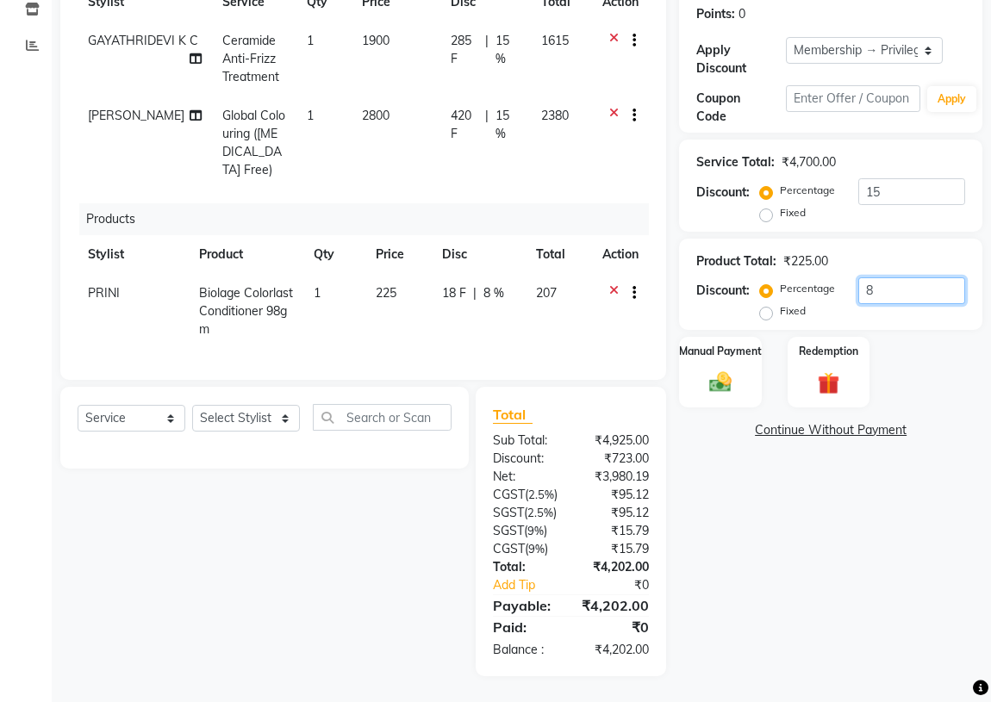
click at [906, 278] on input "8" at bounding box center [911, 291] width 107 height 27
click at [723, 370] on img at bounding box center [720, 383] width 37 height 27
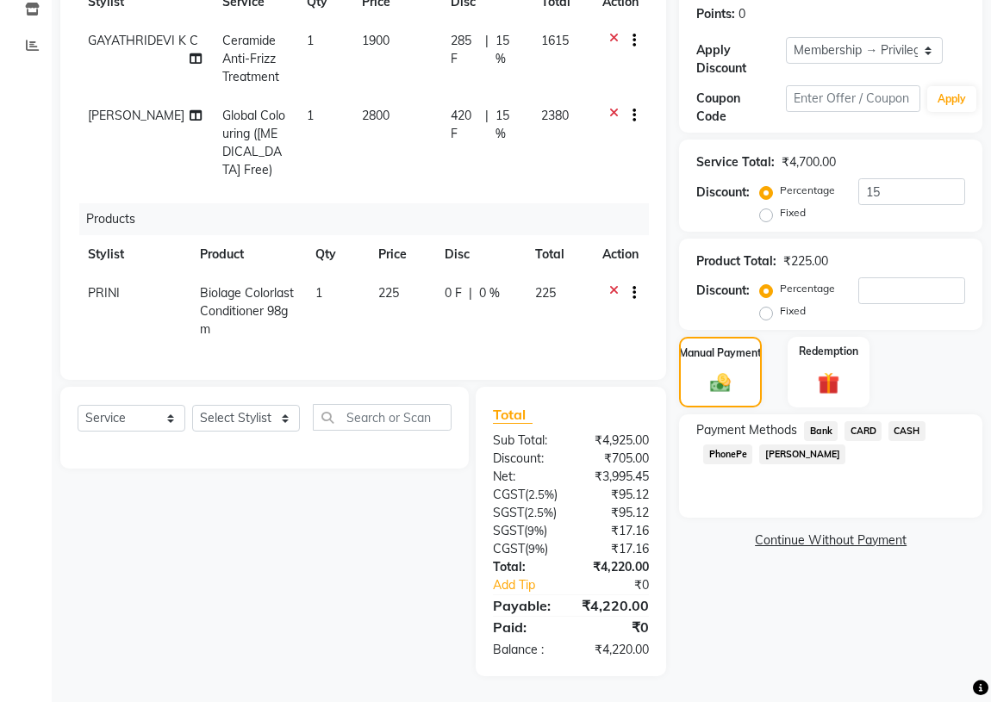
click at [908, 421] on span "CASH" at bounding box center [907, 431] width 37 height 20
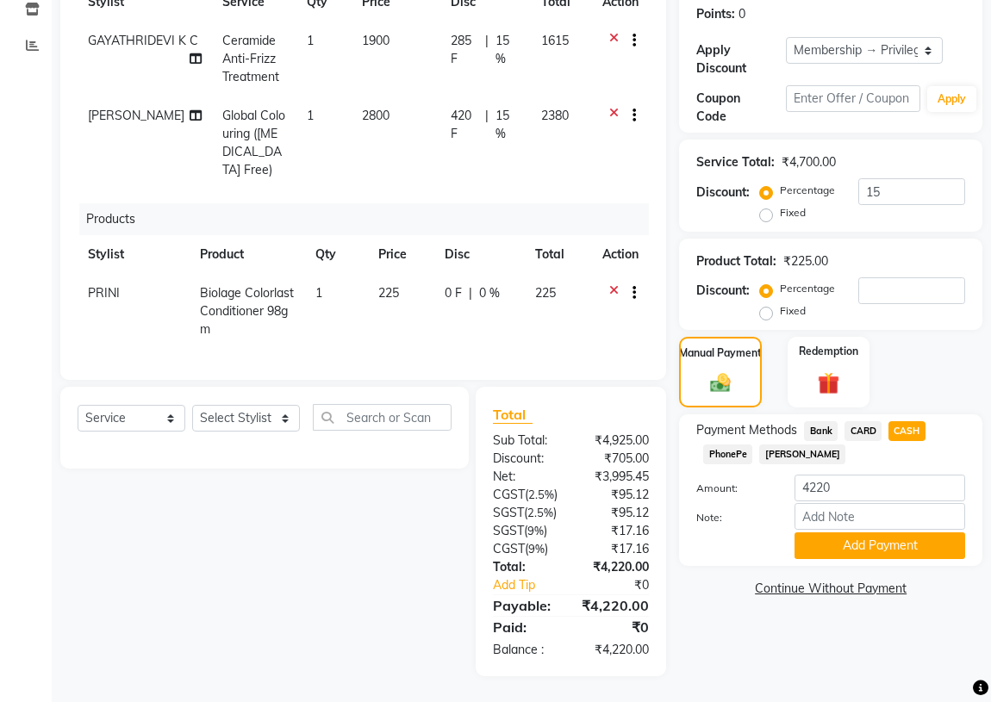
click at [862, 421] on span "CARD" at bounding box center [863, 431] width 37 height 20
click at [852, 533] on button "Add Payment" at bounding box center [880, 546] width 171 height 27
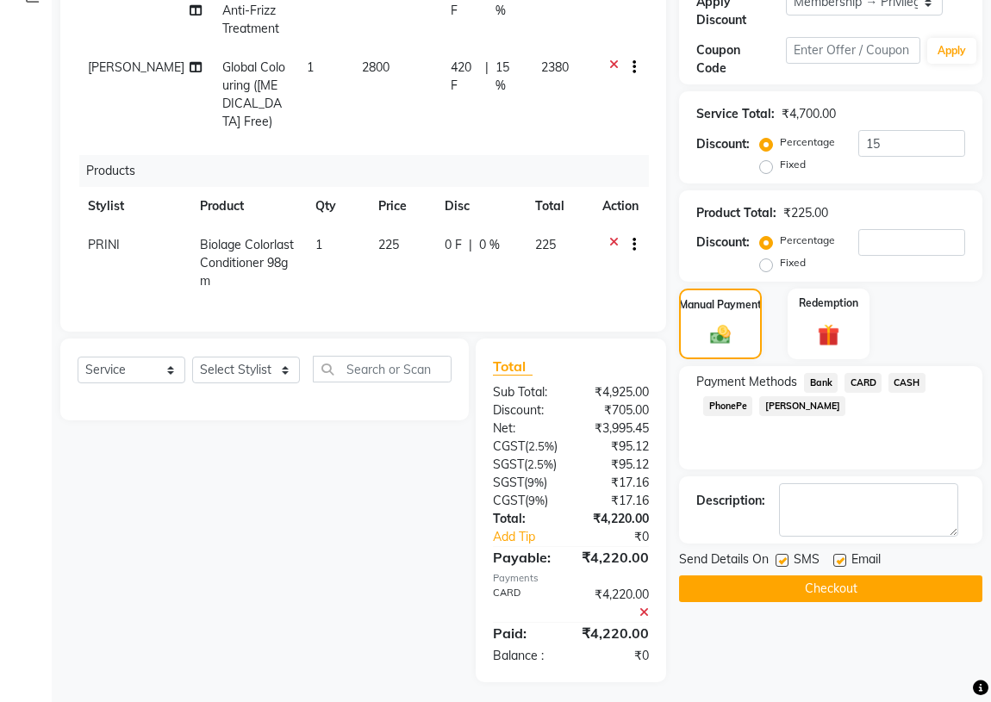
click at [856, 596] on button "Checkout" at bounding box center [830, 589] width 303 height 27
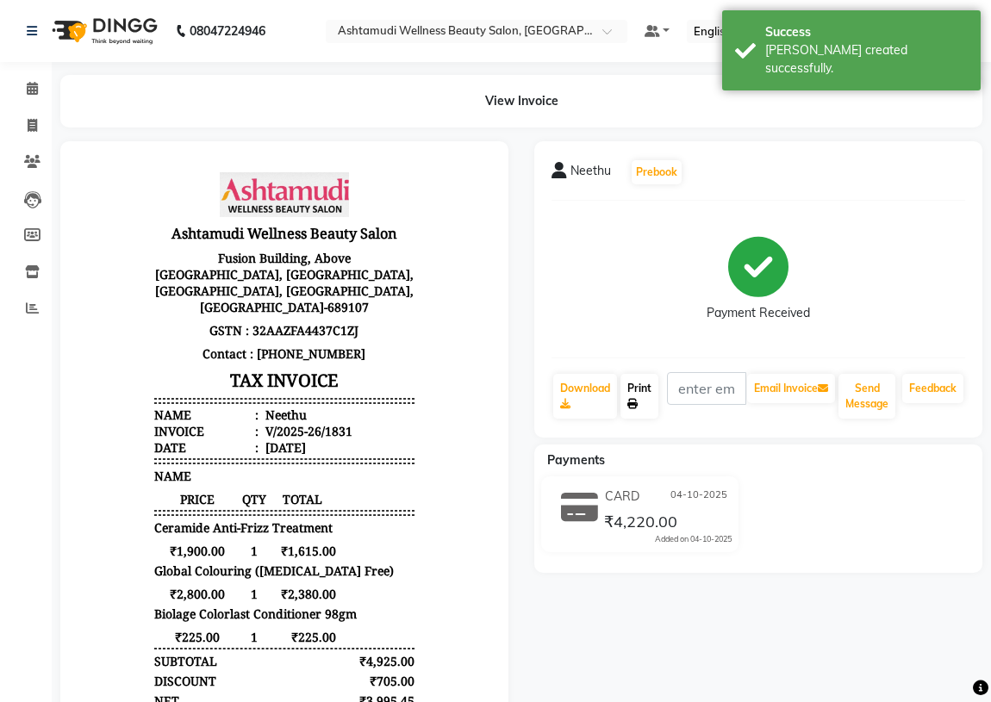
click at [633, 403] on icon at bounding box center [632, 404] width 10 height 10
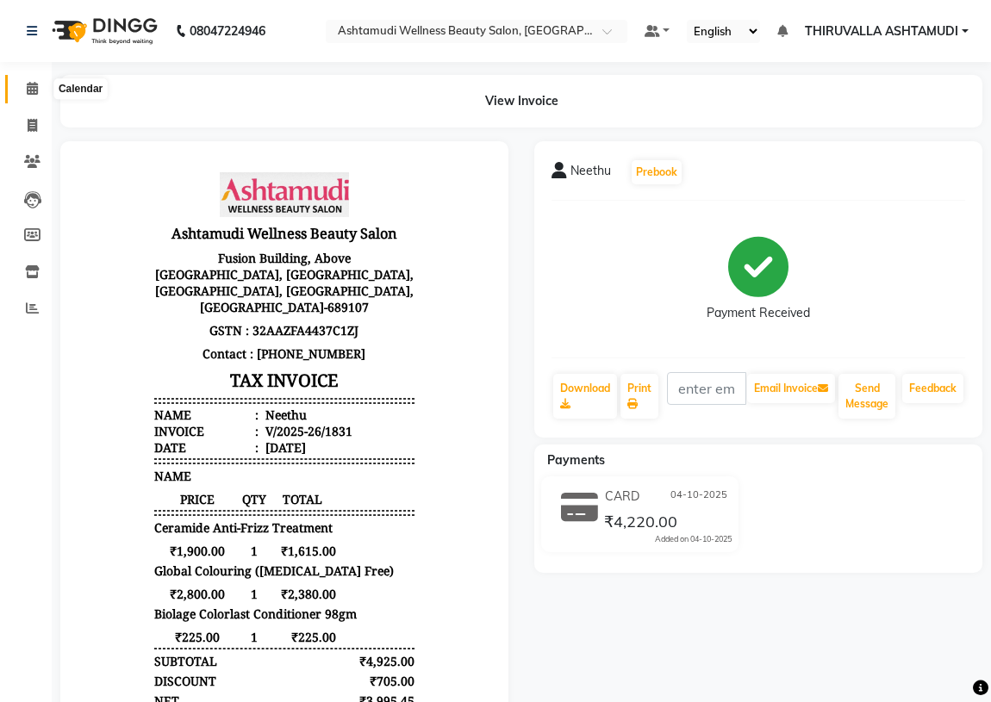
click at [37, 90] on icon at bounding box center [32, 88] width 11 height 13
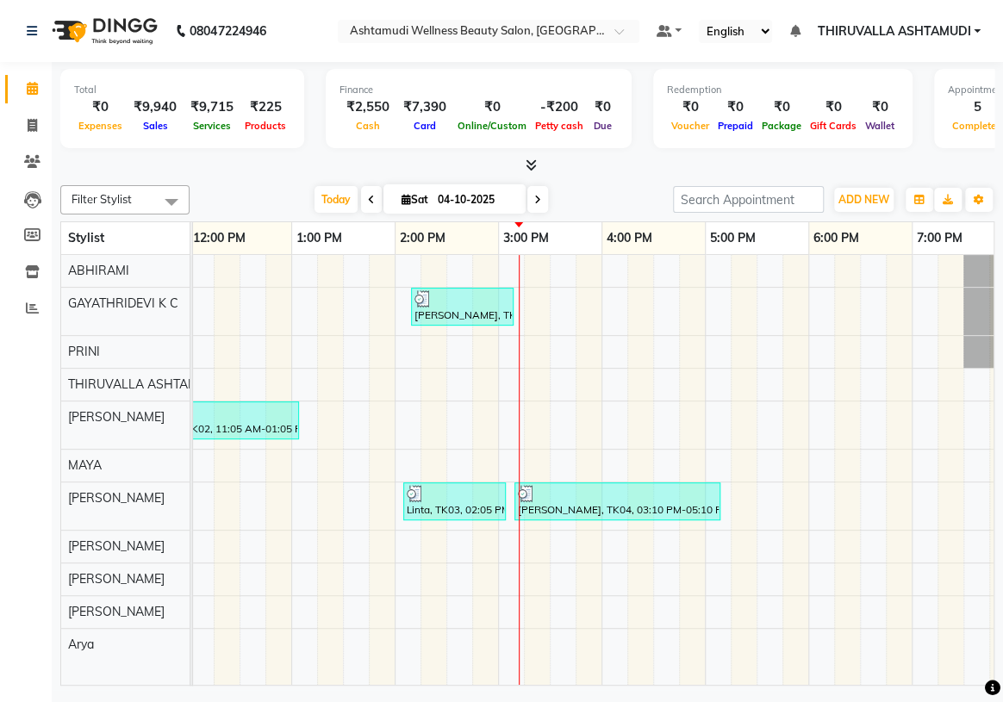
scroll to position [0, 293]
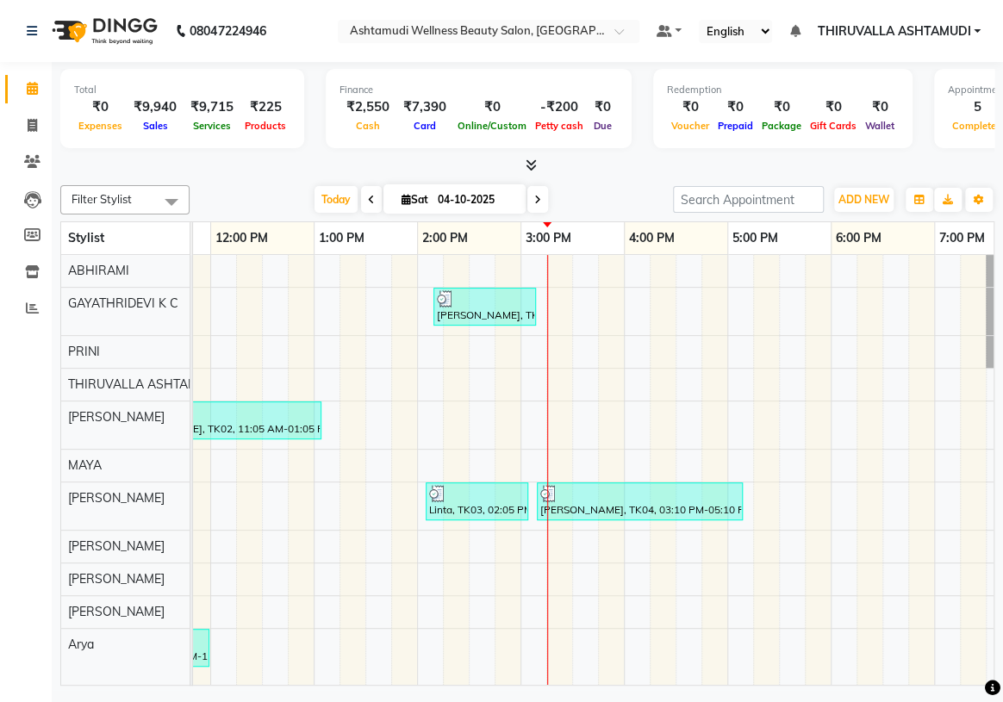
click at [402, 200] on icon at bounding box center [406, 199] width 9 height 11
select select "10"
select select "2025"
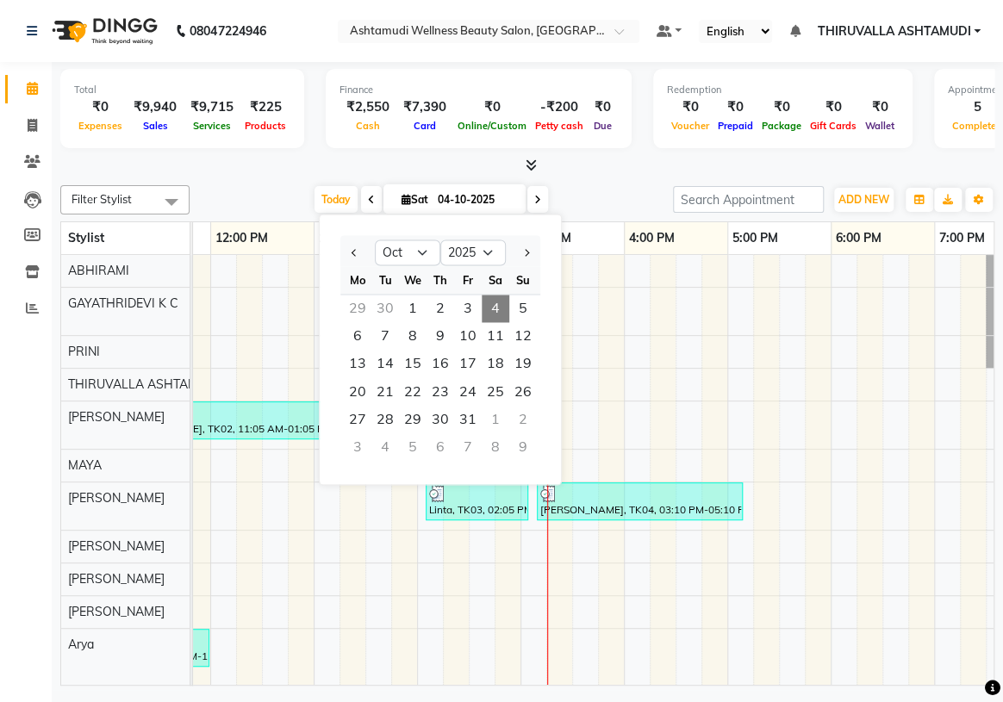
click at [682, 326] on div "[PERSON_NAME], TK04, 02:10 PM-03:10 PM, Ceramide Anti-Frizz Treatment [PERSON_N…" at bounding box center [624, 470] width 1448 height 430
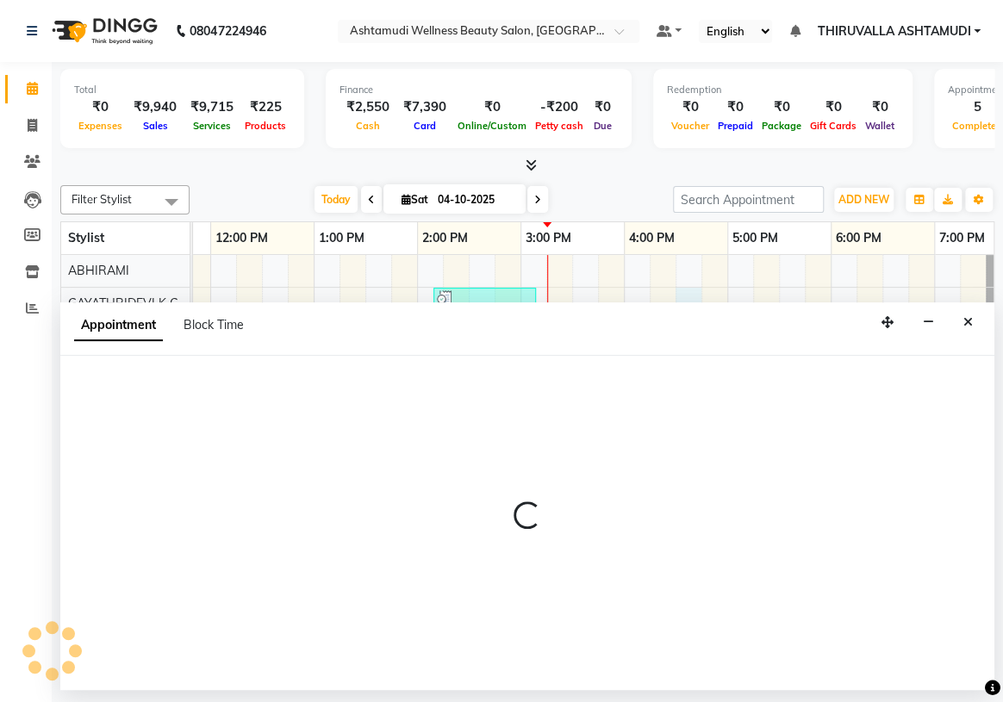
select select "26992"
select select "990"
select select "tentative"
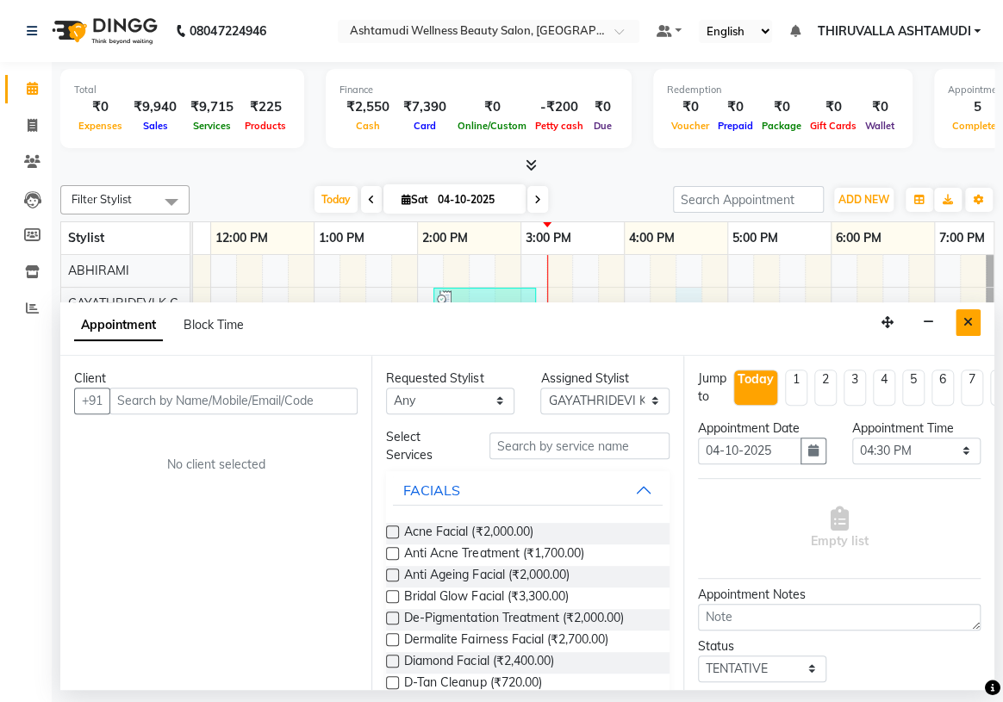
click at [971, 325] on icon "Close" at bounding box center [968, 322] width 9 height 12
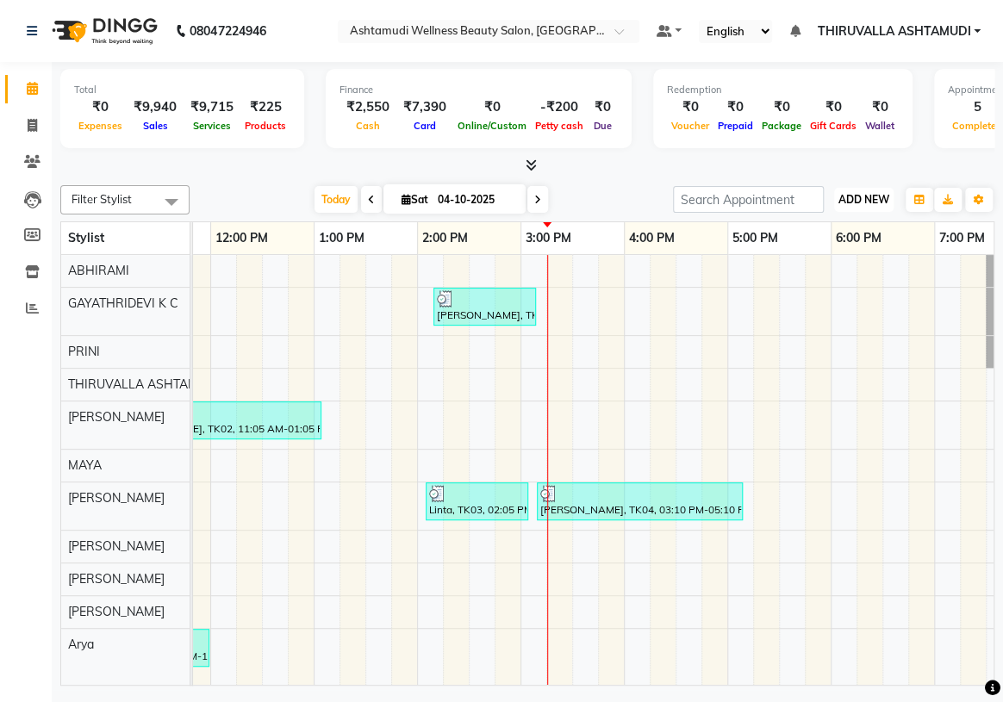
click at [872, 201] on span "ADD NEW" at bounding box center [864, 199] width 51 height 13
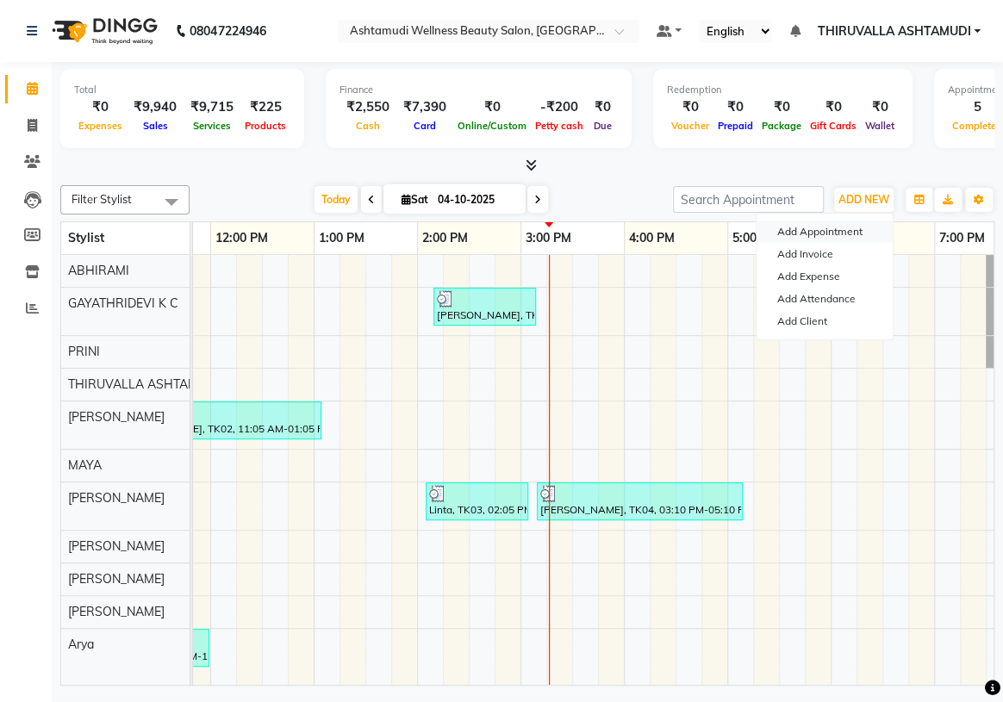
click at [858, 234] on button "Add Appointment" at bounding box center [825, 232] width 136 height 22
select select "600"
select select "tentative"
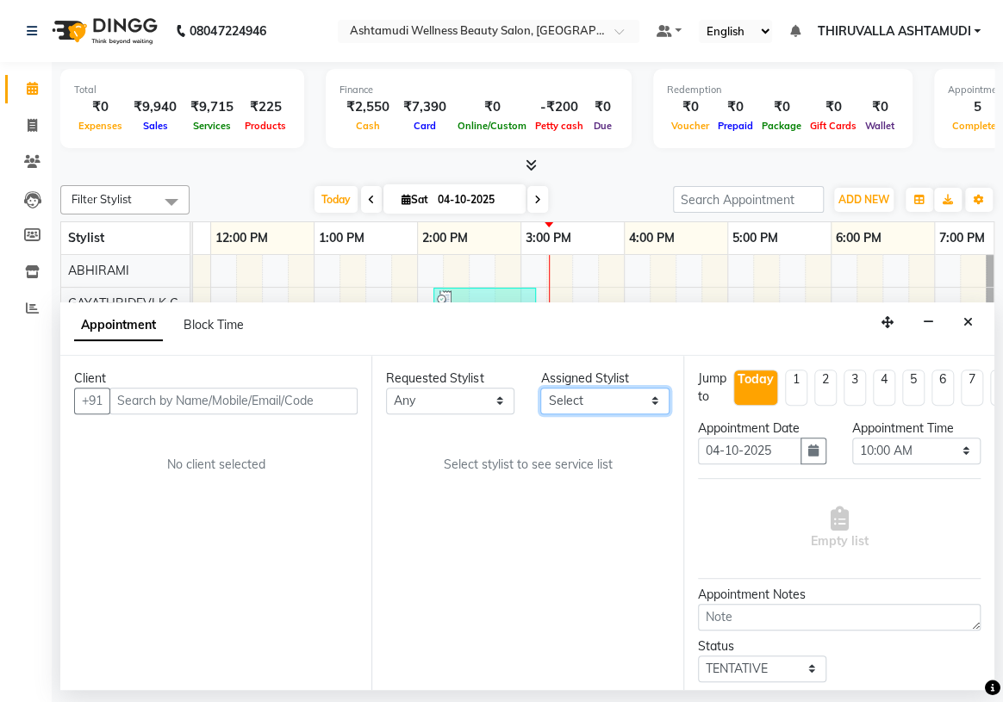
click at [649, 404] on select "Select ABHIRAMI [PERSON_NAME] [PERSON_NAME] [PERSON_NAME] [PERSON_NAME] [PERSON…" at bounding box center [604, 401] width 128 height 27
select select "27311"
click at [540, 388] on select "Select ABHIRAMI [PERSON_NAME] [PERSON_NAME] [PERSON_NAME] [PERSON_NAME] [PERSON…" at bounding box center [604, 401] width 128 height 27
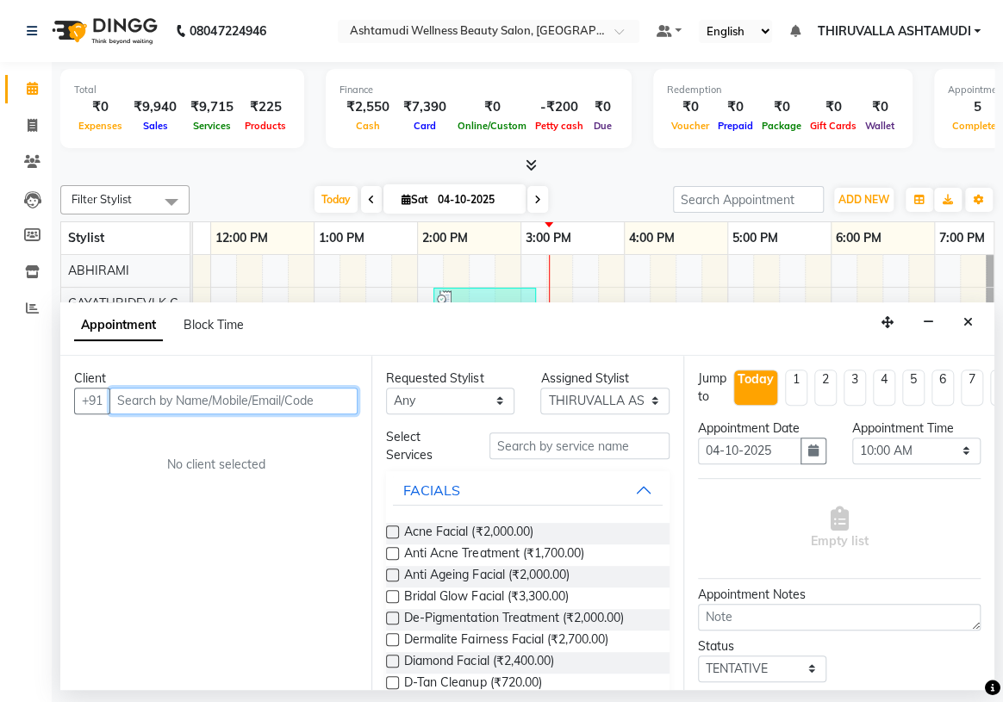
click at [299, 393] on input "text" at bounding box center [233, 401] width 248 height 27
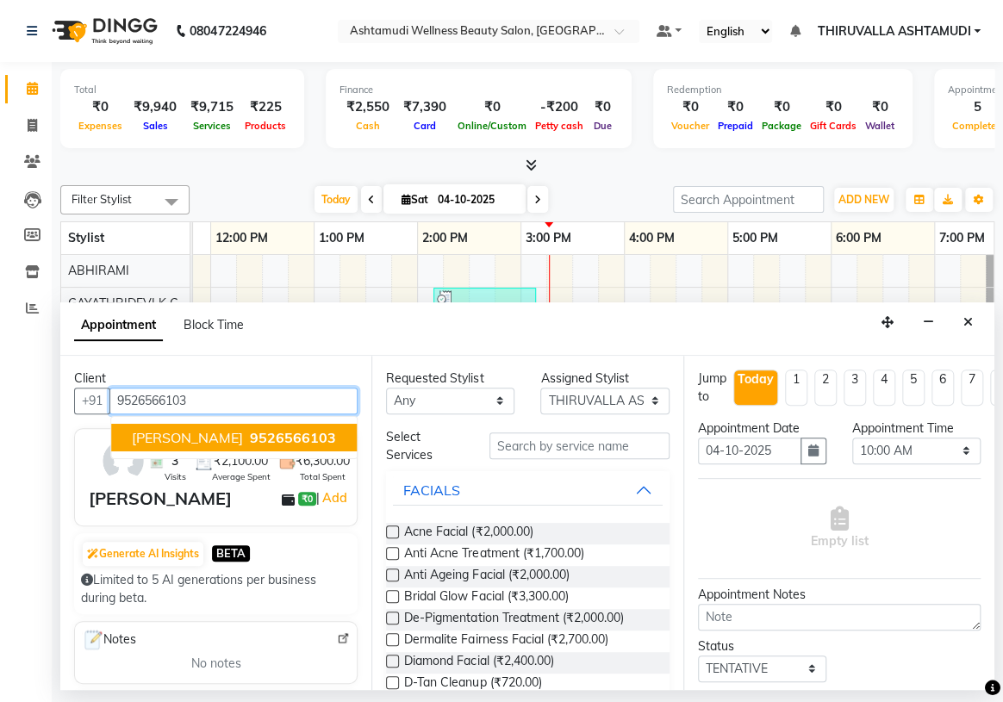
click at [257, 439] on span "9526566103" at bounding box center [293, 437] width 86 height 17
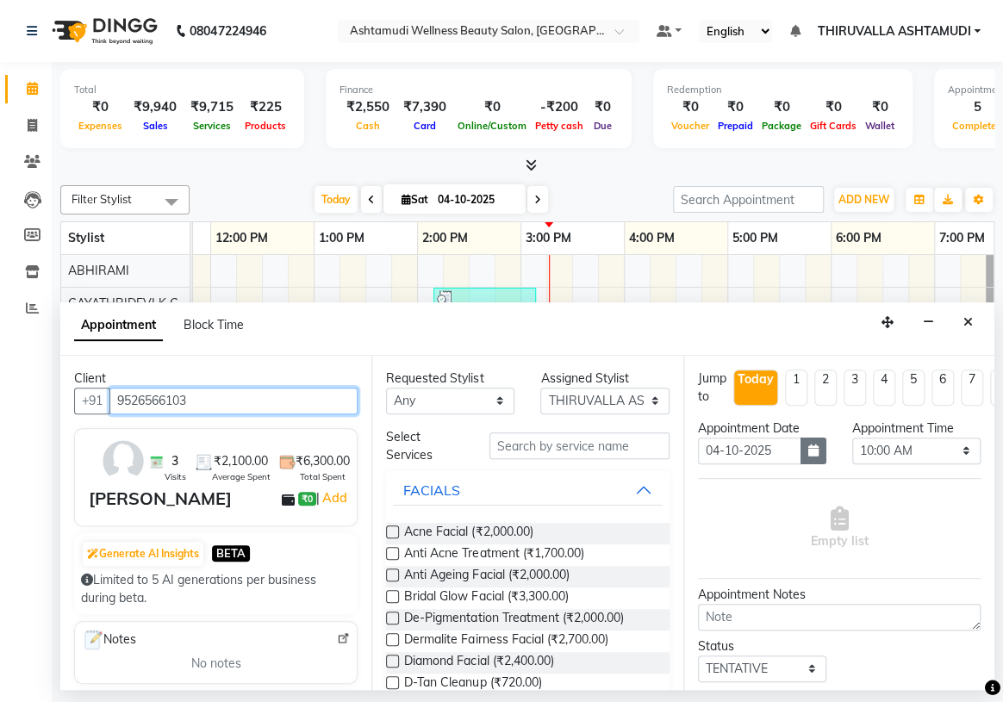
type input "9526566103"
click at [812, 446] on icon "button" at bounding box center [813, 451] width 10 height 12
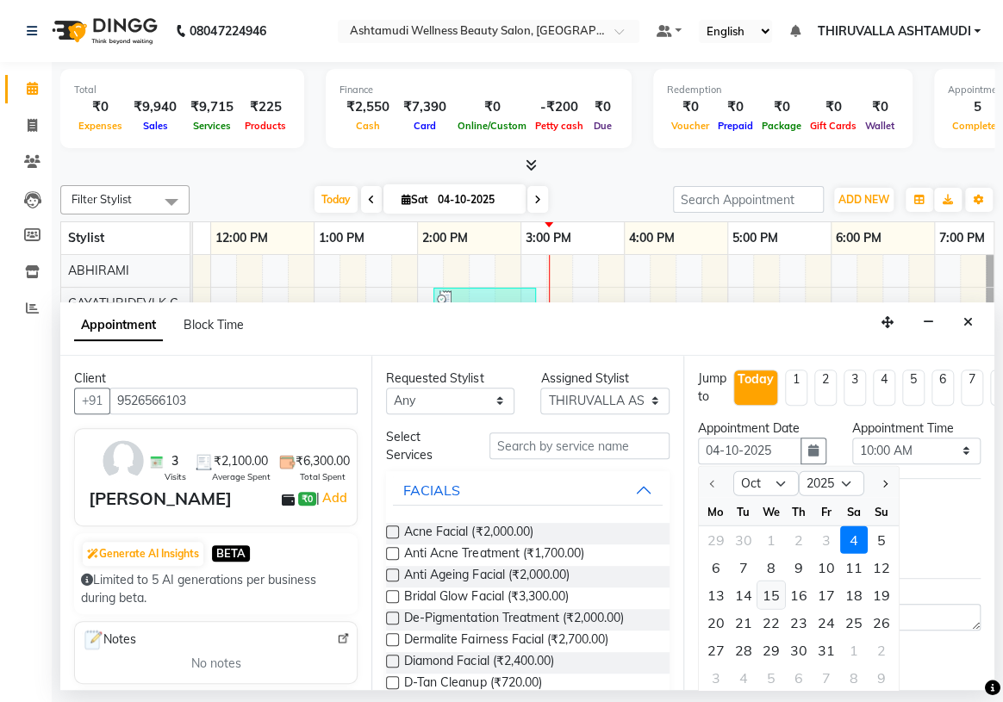
click at [774, 599] on div "15" at bounding box center [772, 595] width 28 height 28
type input "[DATE]"
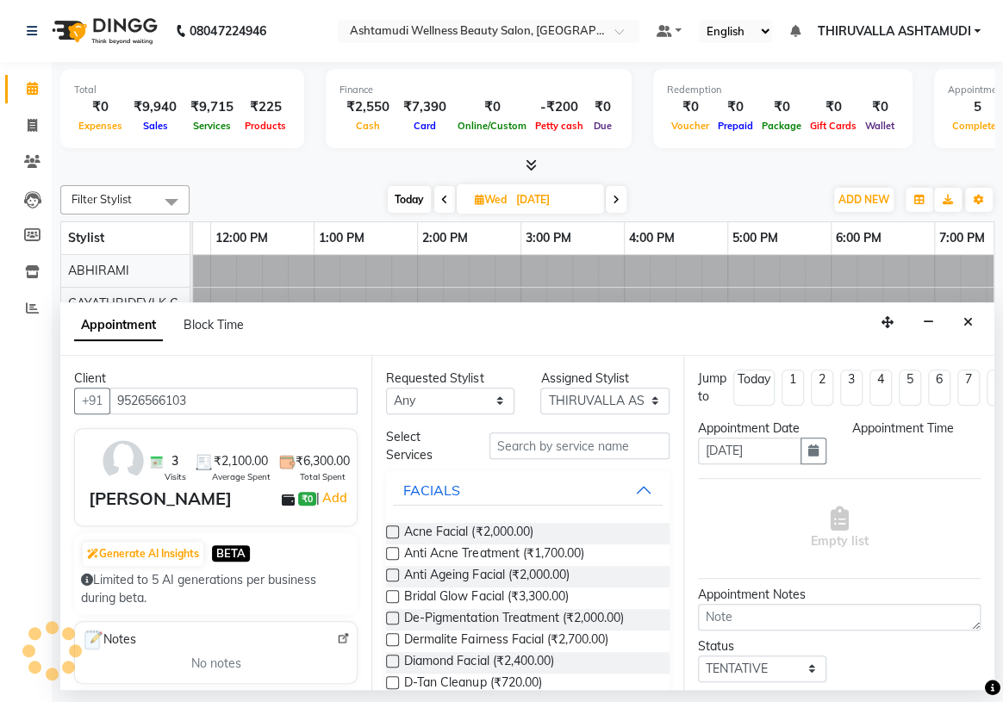
scroll to position [0, 0]
select select "600"
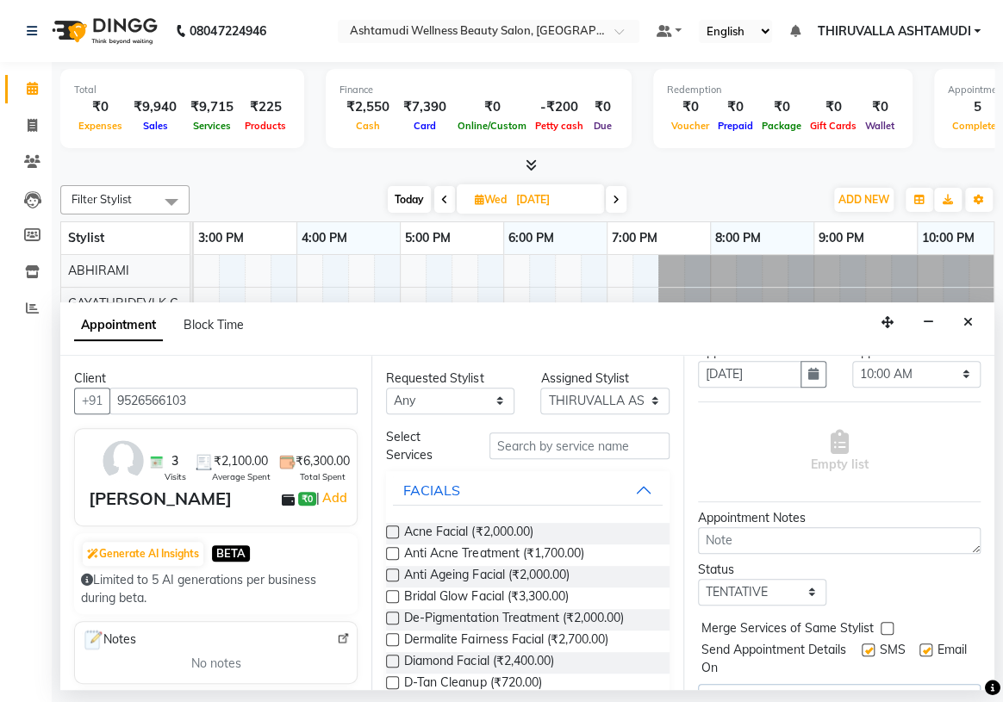
scroll to position [128, 0]
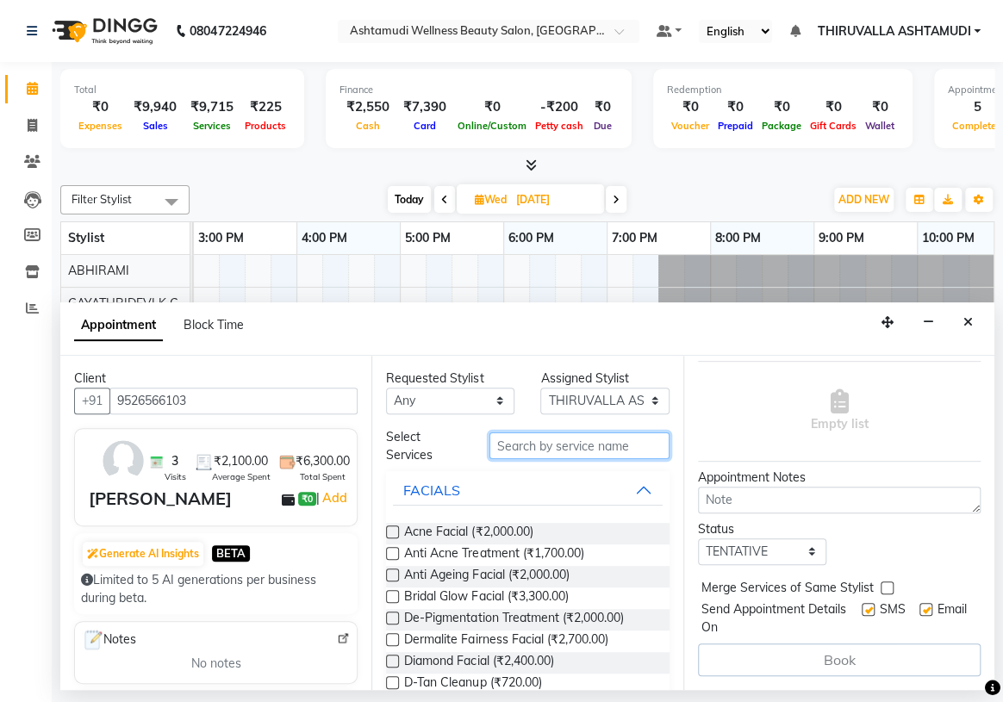
click at [624, 455] on input "text" at bounding box center [580, 446] width 180 height 27
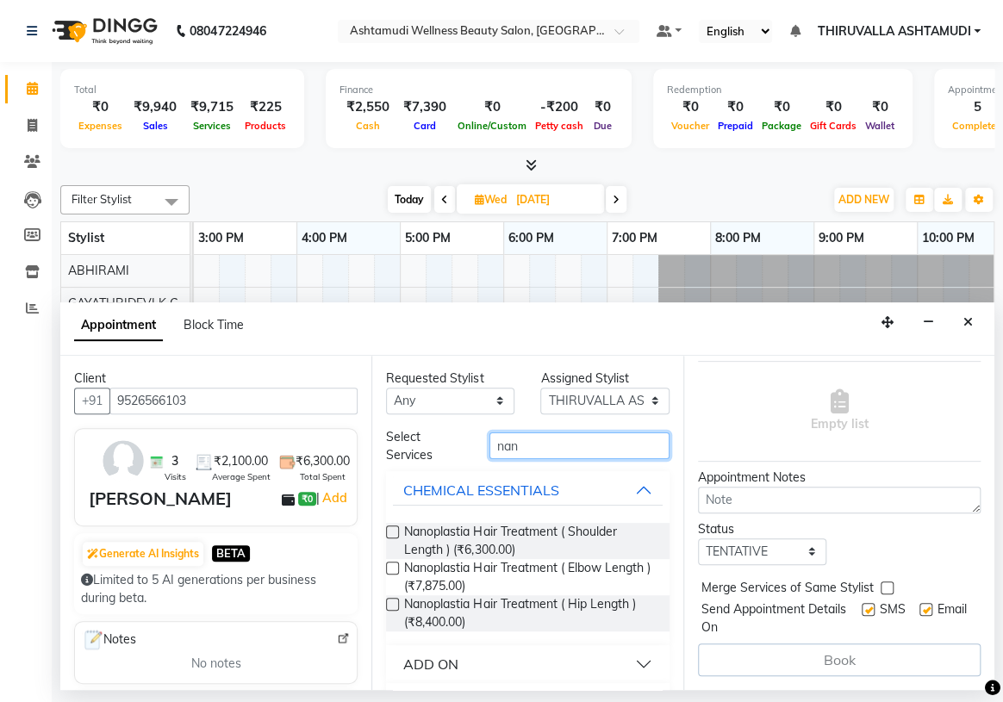
type input "nan"
click at [480, 666] on button "ADD ON" at bounding box center [527, 664] width 269 height 31
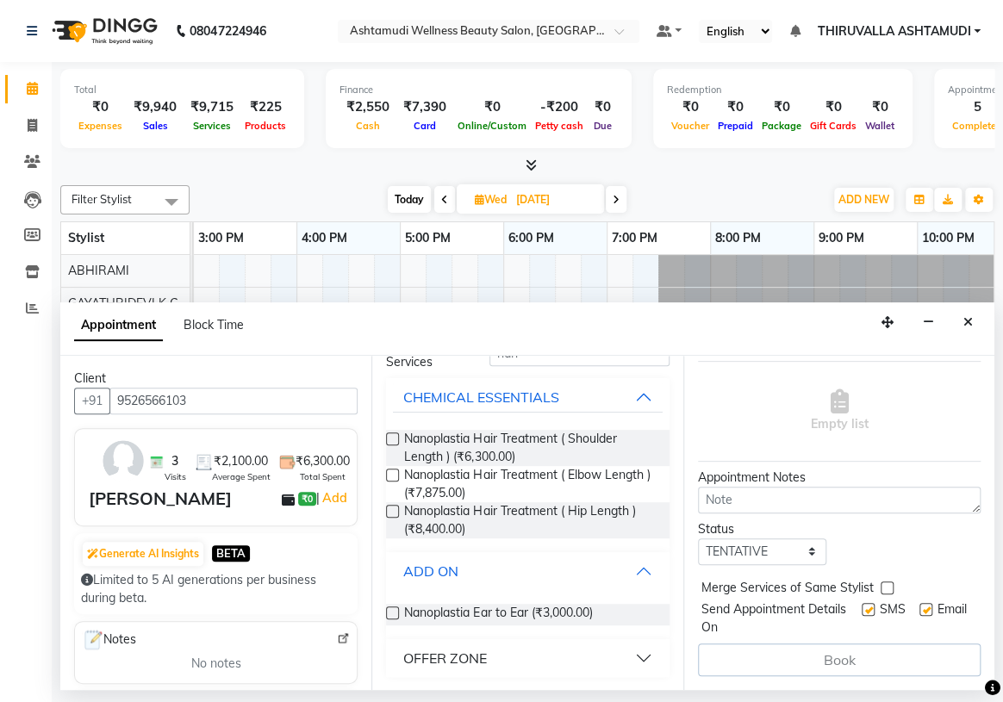
scroll to position [94, 0]
click at [627, 657] on button "OFFER ZONE" at bounding box center [527, 657] width 269 height 31
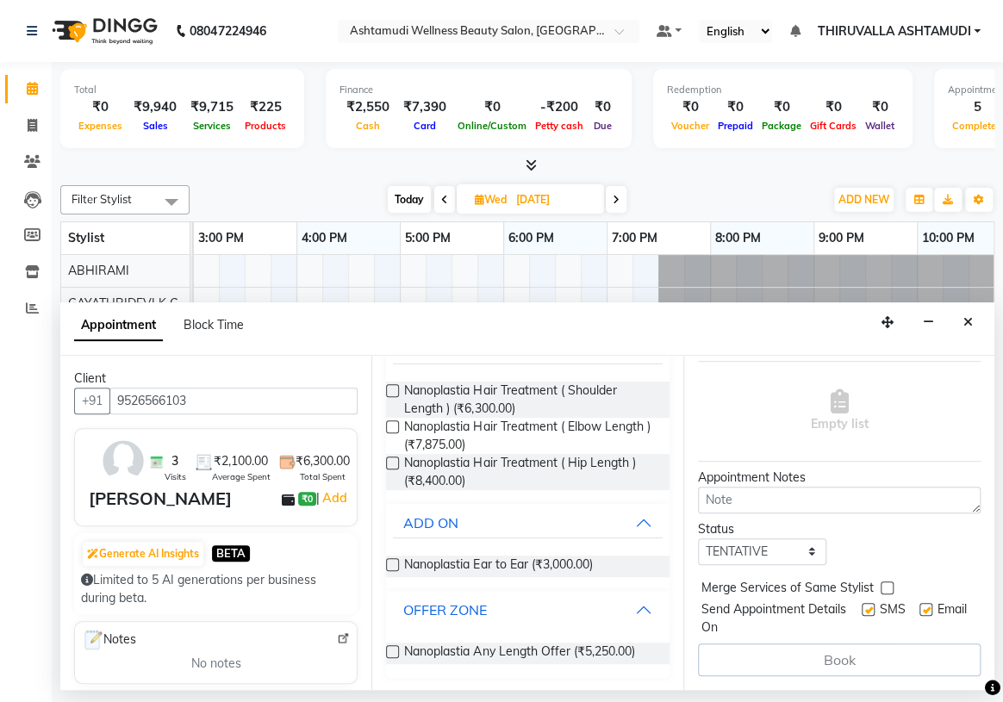
scroll to position [142, 0]
click at [396, 646] on label at bounding box center [392, 651] width 13 height 13
click at [396, 647] on input "checkbox" at bounding box center [391, 652] width 11 height 11
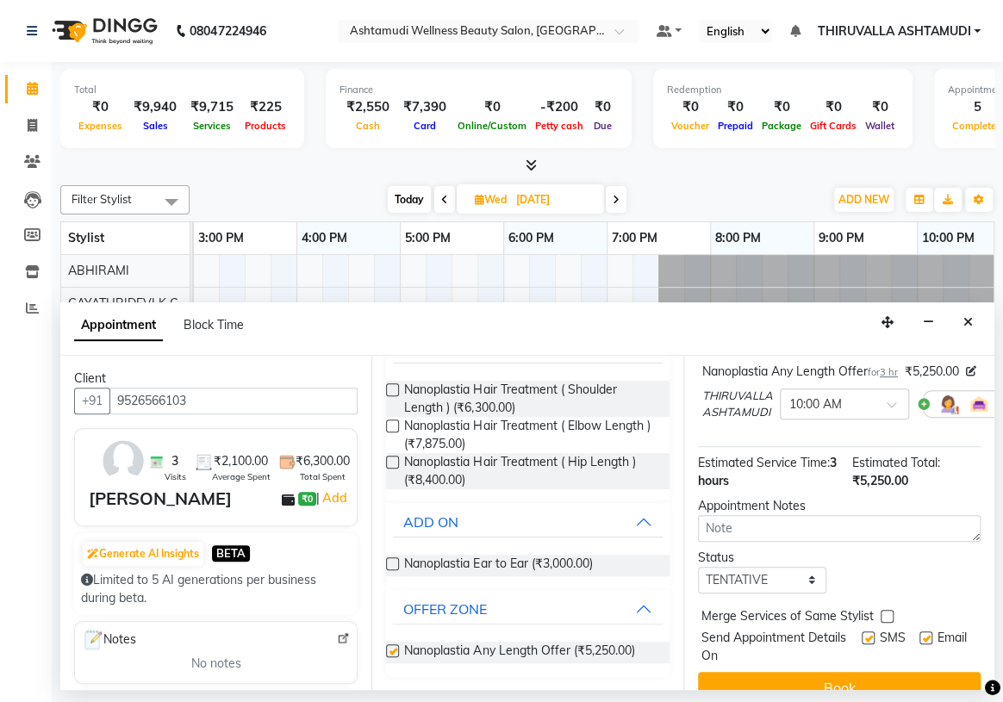
checkbox input "false"
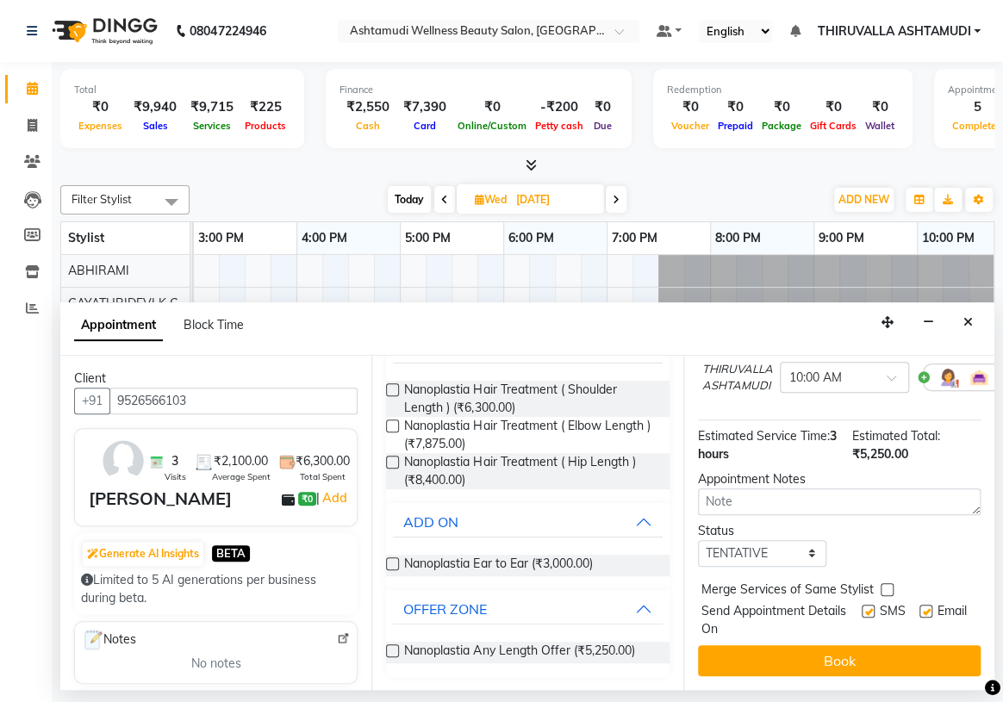
scroll to position [184, 0]
click at [815, 495] on textarea at bounding box center [839, 502] width 283 height 27
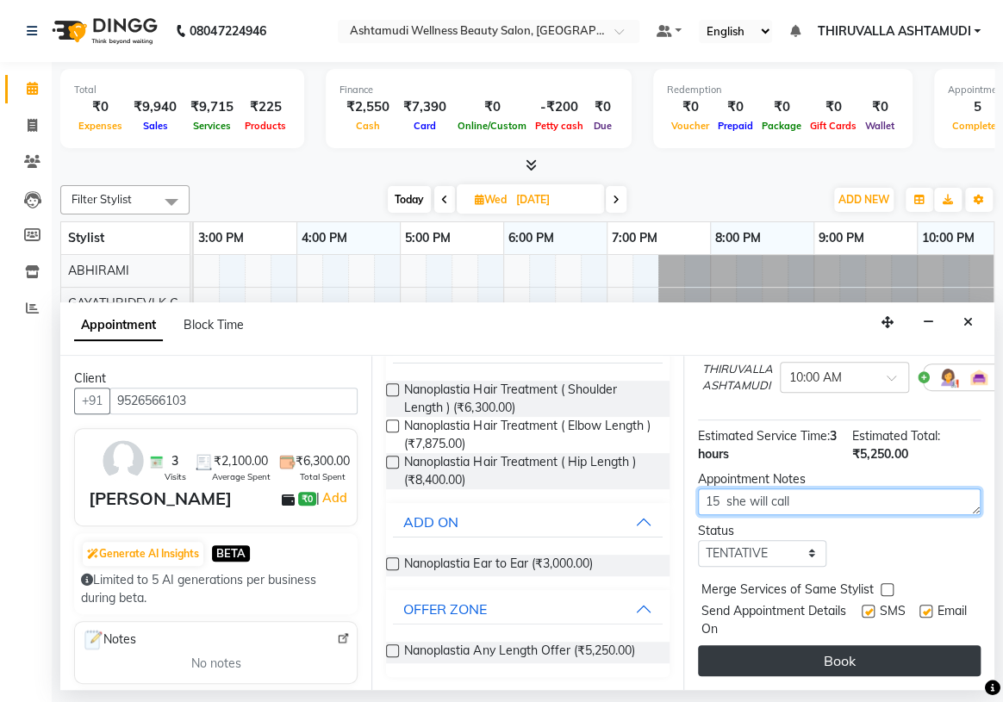
type textarea "15 she will call"
click at [874, 650] on button "Book" at bounding box center [839, 661] width 283 height 31
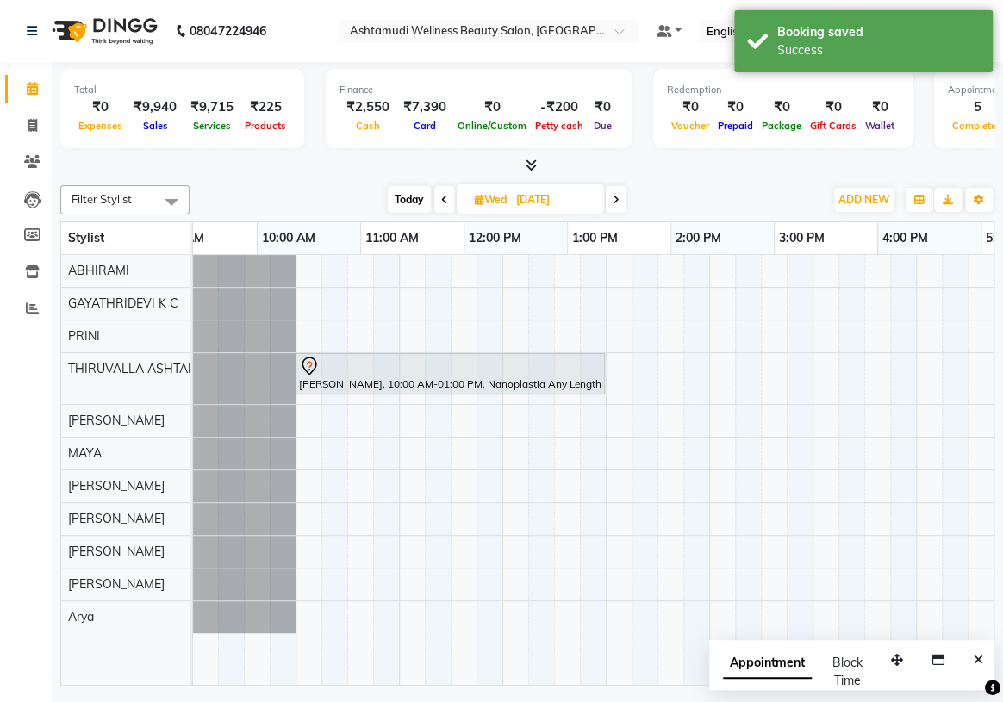
scroll to position [0, 0]
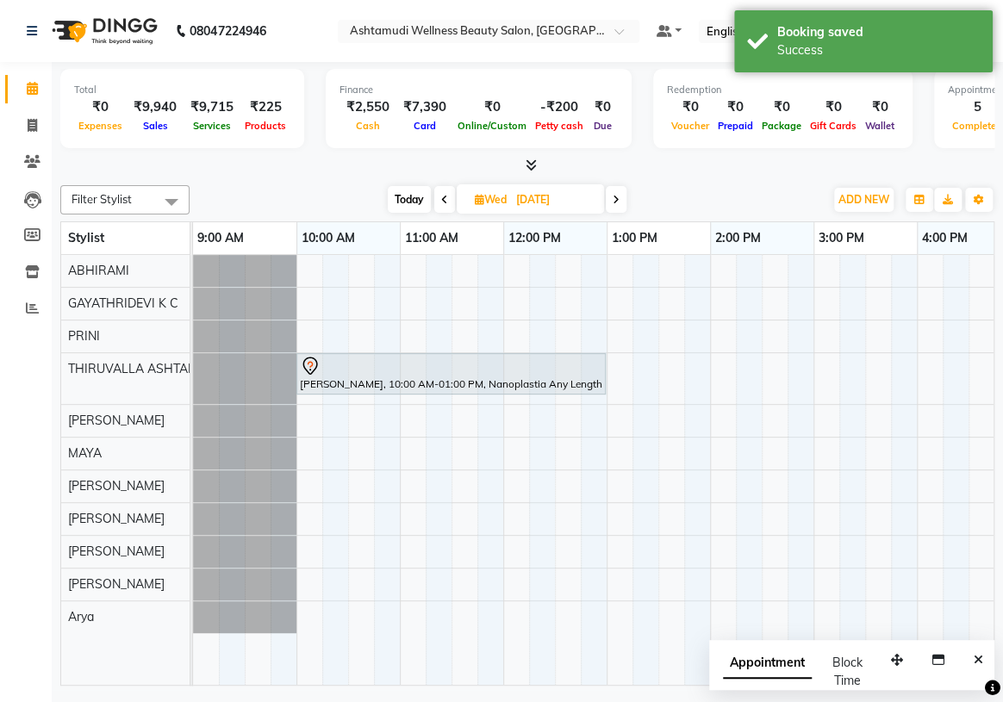
click at [408, 198] on span "Today" at bounding box center [409, 199] width 43 height 27
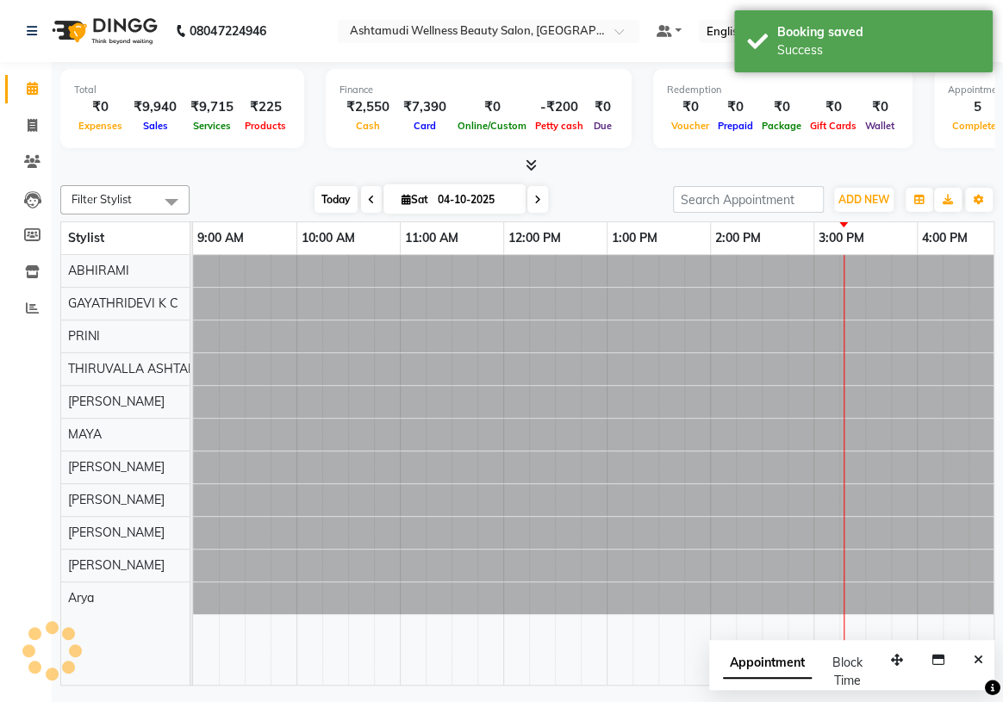
scroll to position [0, 621]
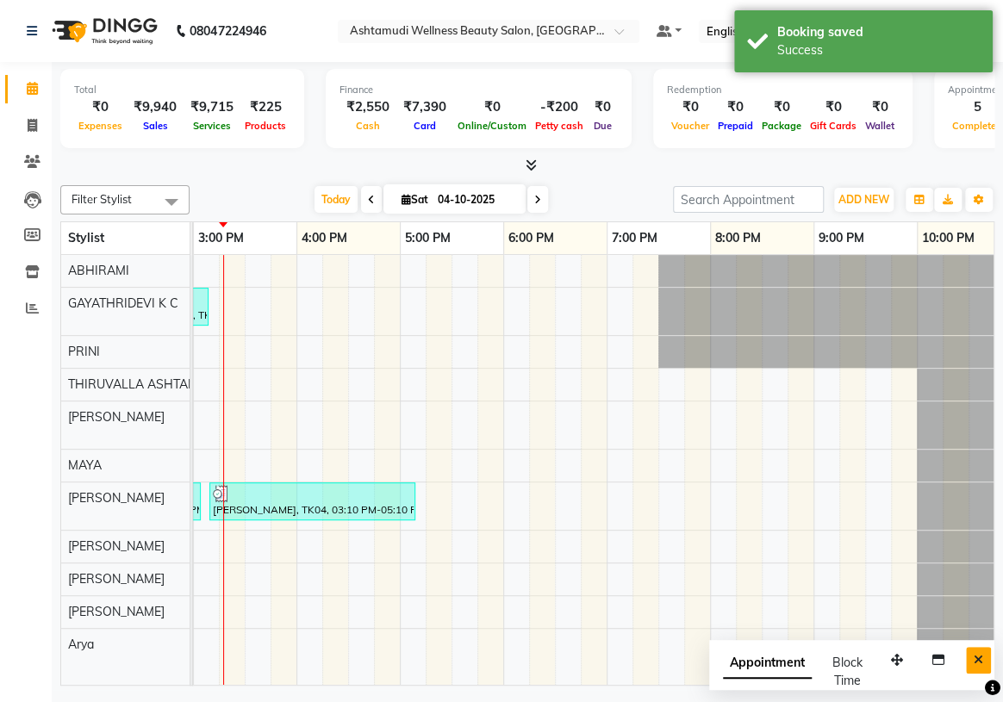
click at [974, 659] on icon "Close" at bounding box center [978, 660] width 9 height 12
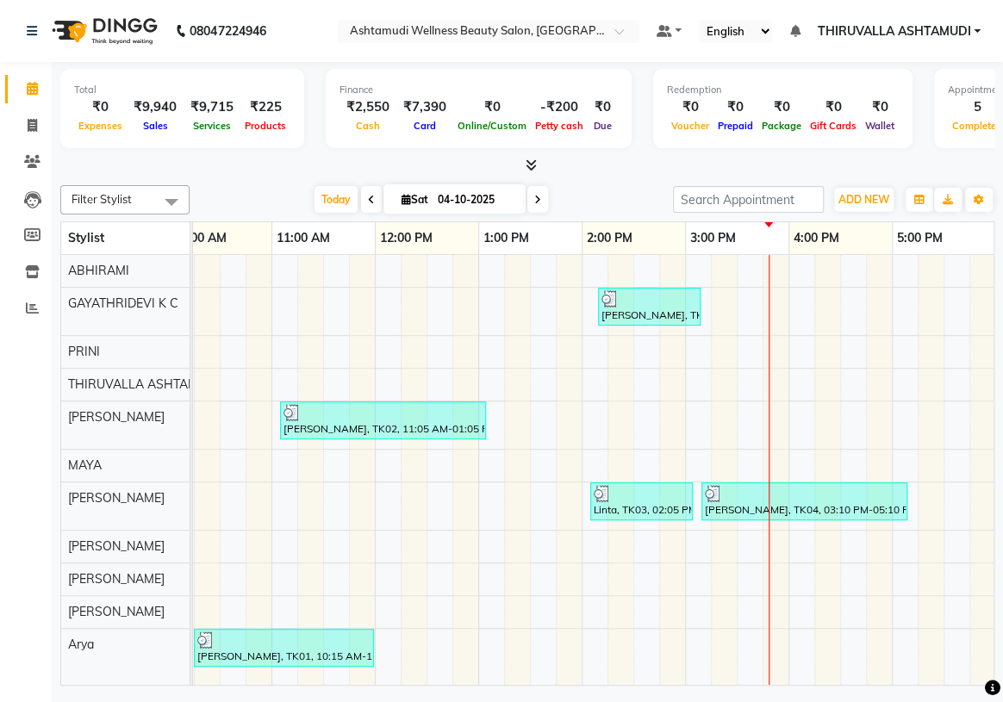
scroll to position [0, 28]
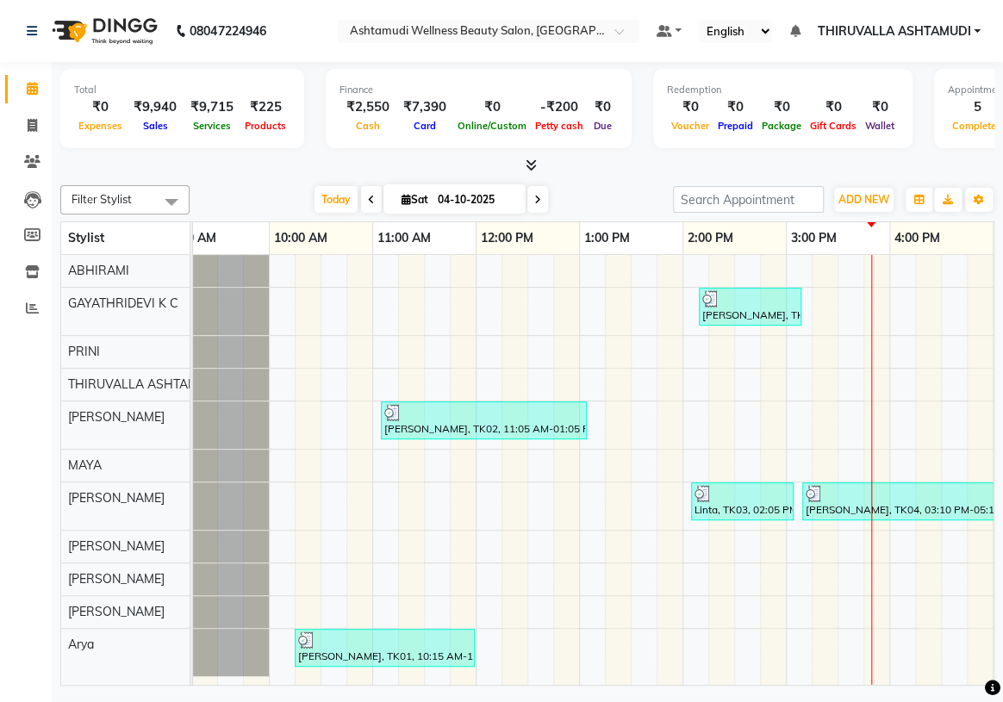
click at [372, 200] on span at bounding box center [371, 199] width 21 height 27
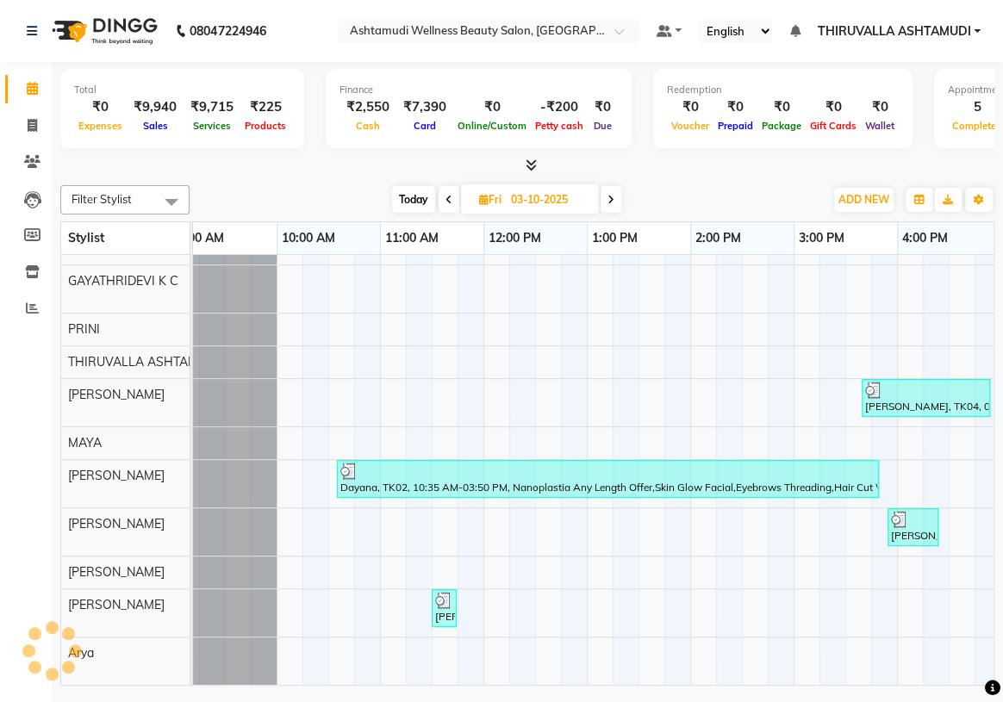
scroll to position [0, 0]
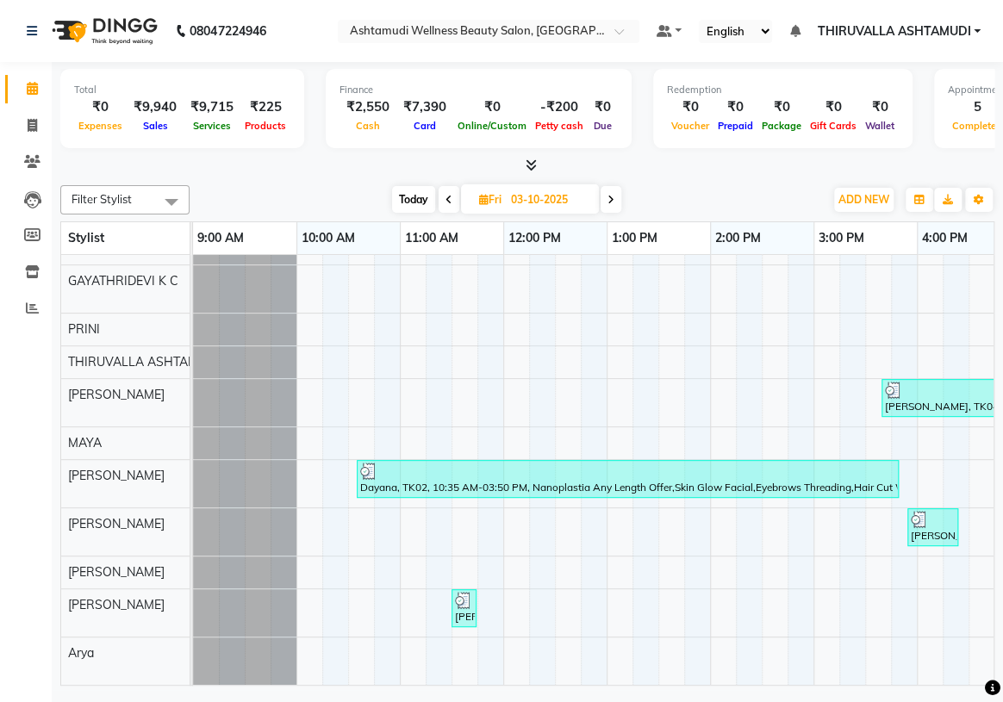
click at [441, 197] on span at bounding box center [449, 199] width 21 height 27
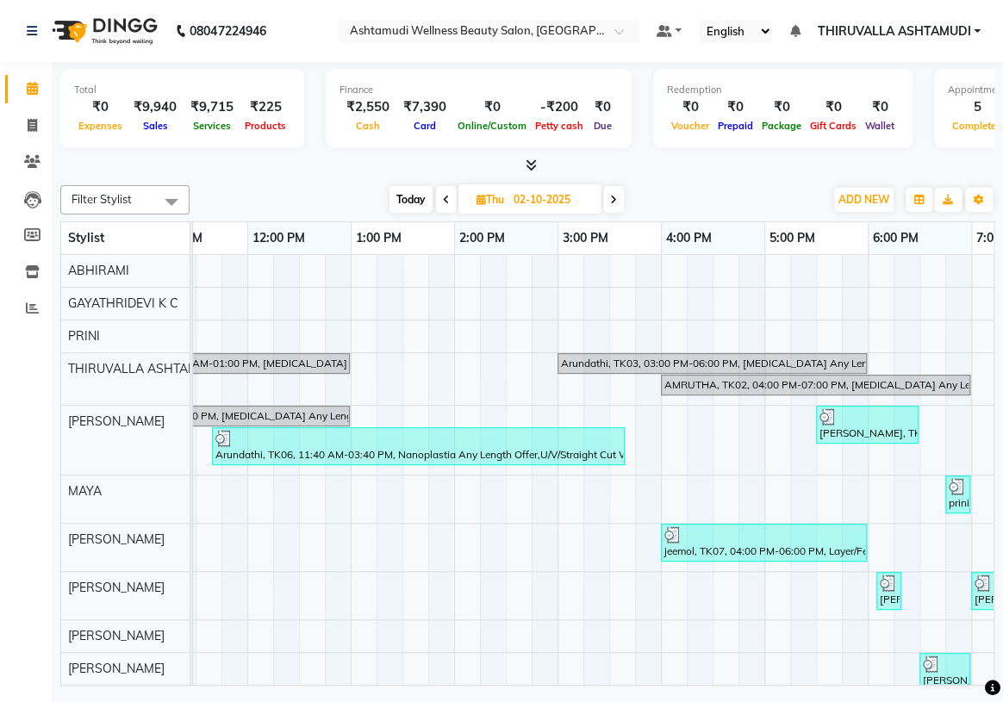
scroll to position [0, 222]
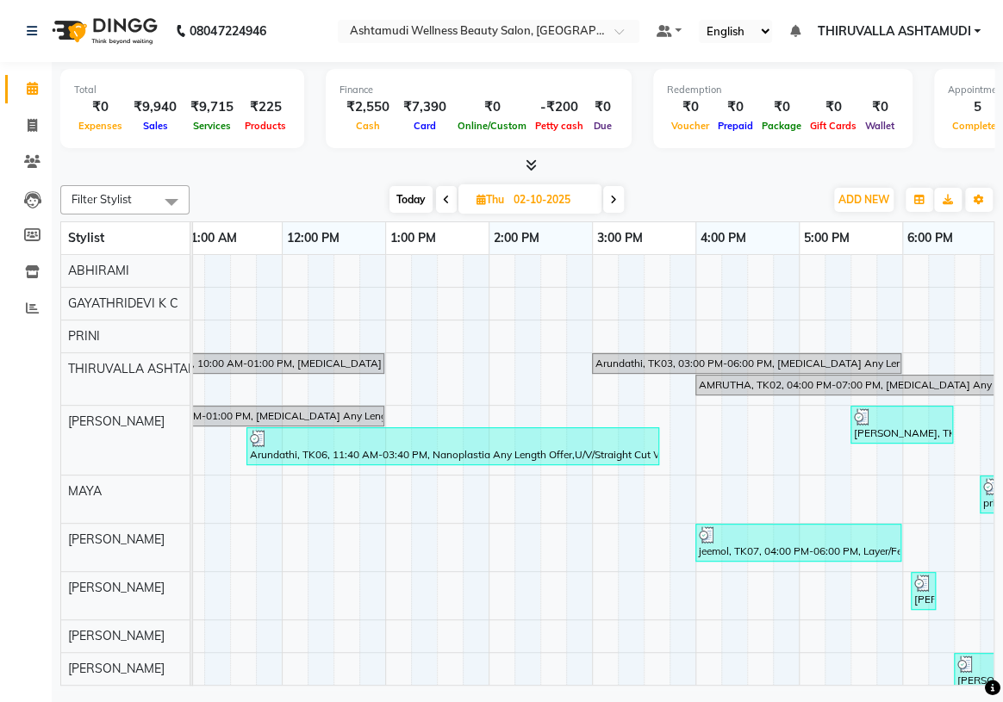
click at [410, 202] on span "Today" at bounding box center [411, 199] width 43 height 27
type input "04-10-2025"
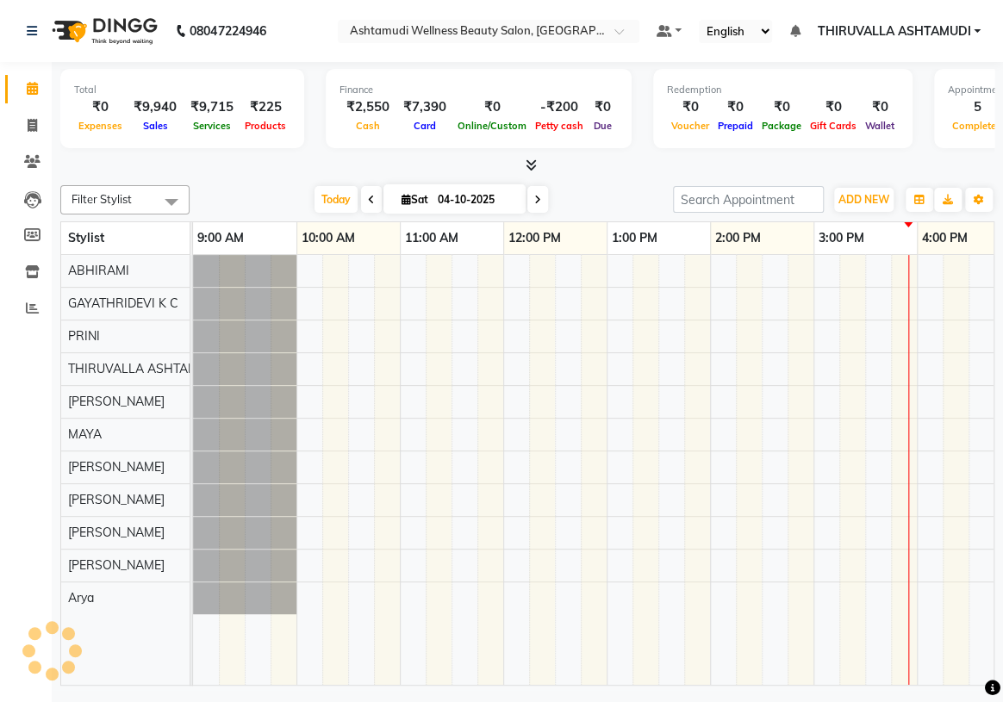
scroll to position [0, 621]
